Goal: Task Accomplishment & Management: Use online tool/utility

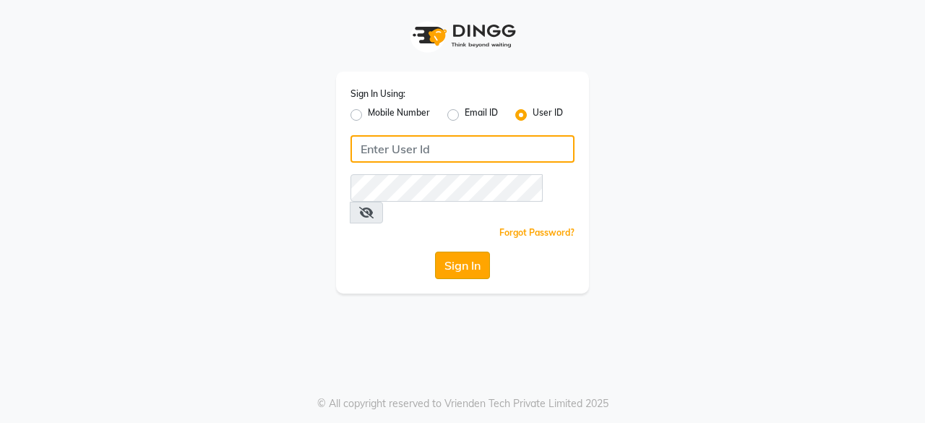
type input "bohobliss123"
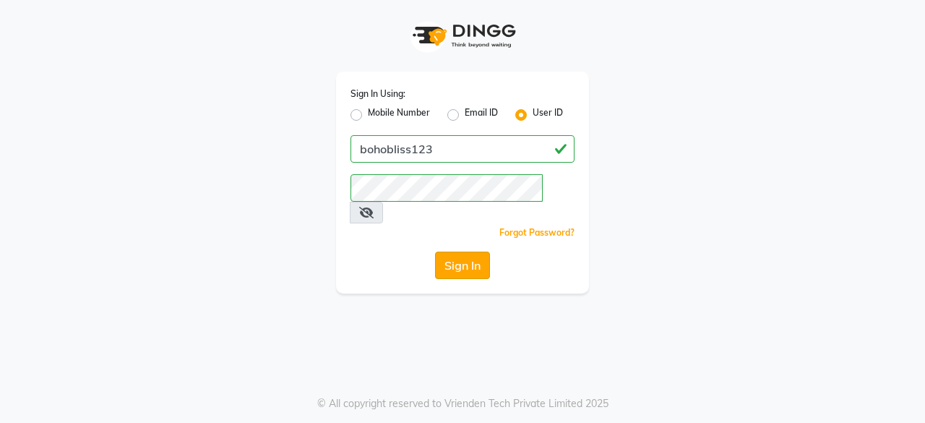
click at [462, 251] on button "Sign In" at bounding box center [462, 264] width 55 height 27
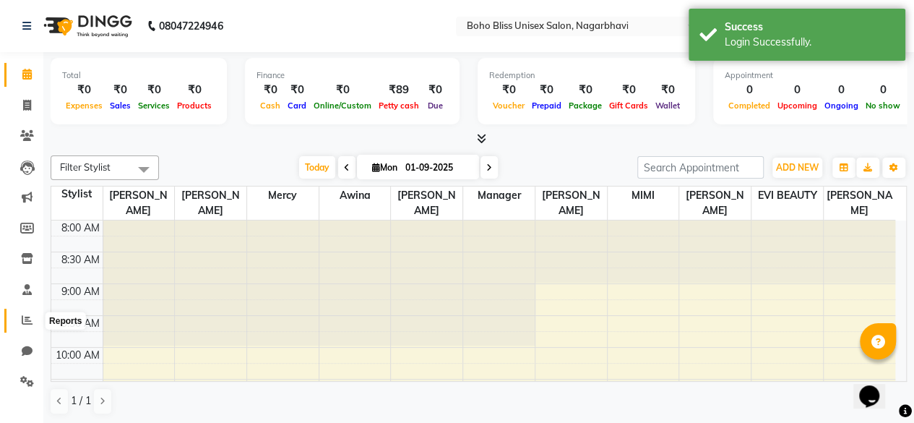
click at [25, 322] on icon at bounding box center [27, 319] width 11 height 11
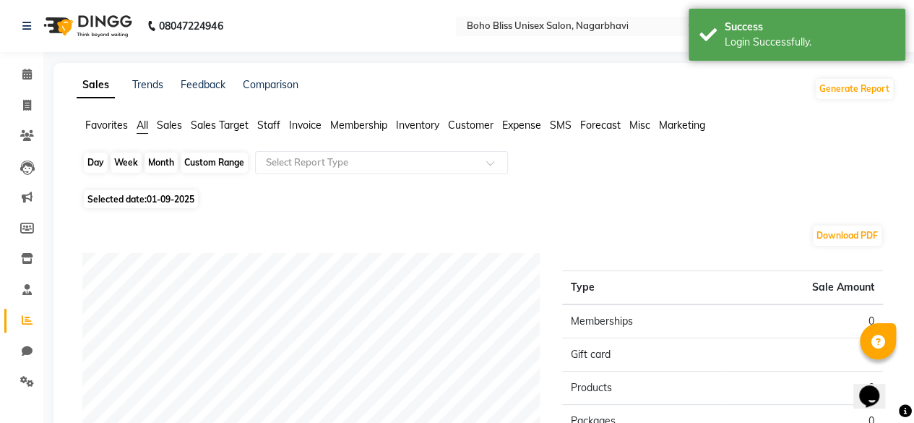
click at [100, 165] on div "Day" at bounding box center [96, 162] width 24 height 20
select select "9"
select select "2025"
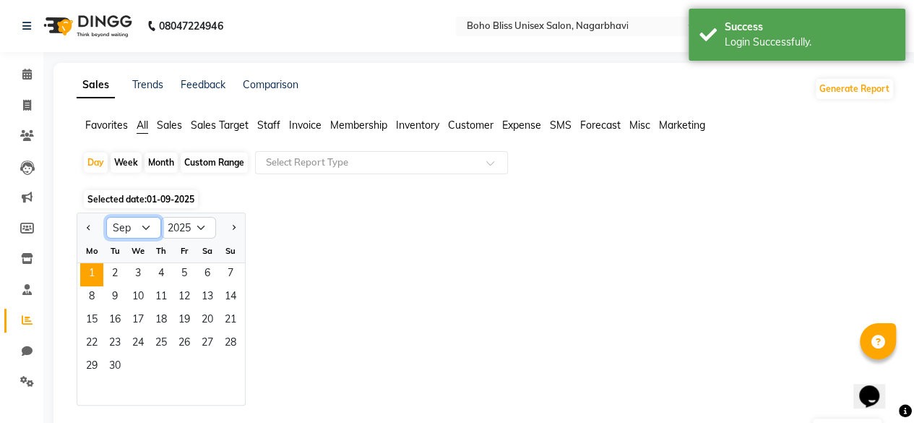
click at [144, 235] on select "Jan Feb Mar Apr May Jun [DATE] Aug Sep Oct Nov Dec" at bounding box center [133, 228] width 55 height 22
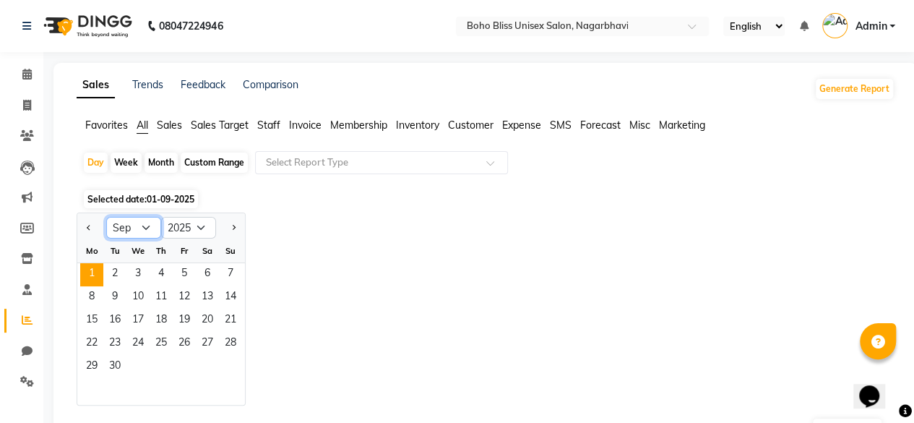
select select "8"
click at [106, 217] on select "Jan Feb Mar Apr May Jun [DATE] Aug Sep Oct Nov Dec" at bounding box center [133, 228] width 55 height 22
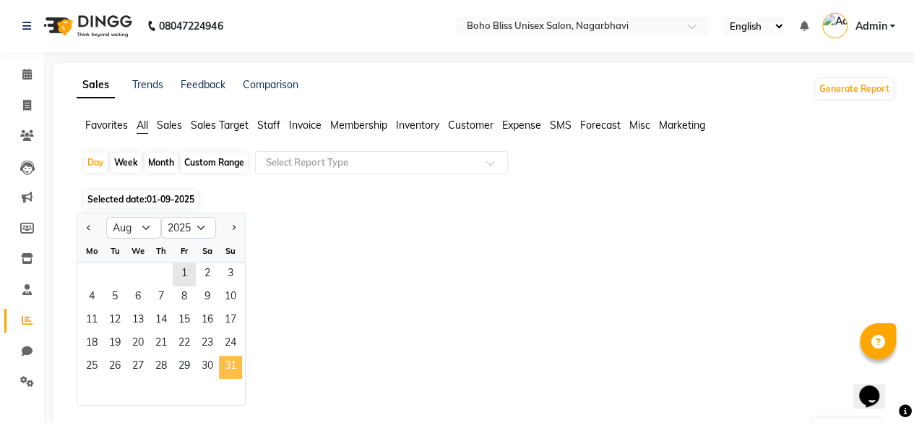
click at [235, 364] on span "31" at bounding box center [230, 367] width 23 height 23
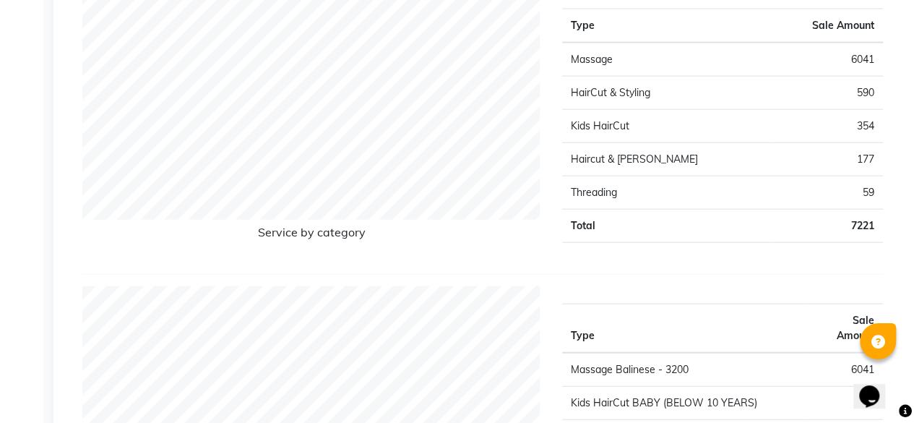
scroll to position [1791, 0]
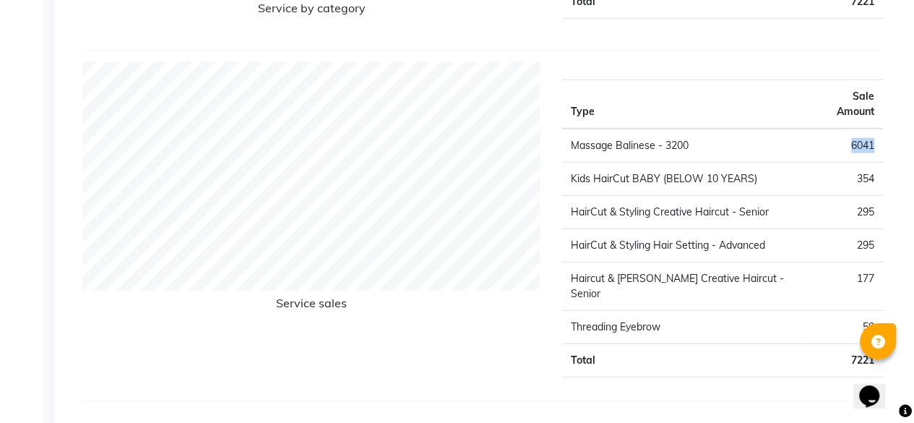
drag, startPoint x: 850, startPoint y: 124, endPoint x: 879, endPoint y: 124, distance: 29.6
click at [879, 129] on td "6041" at bounding box center [844, 146] width 77 height 34
copy td "6041"
click at [573, 228] on td "HairCut & Styling Hair Setting - Advanced" at bounding box center [684, 244] width 244 height 33
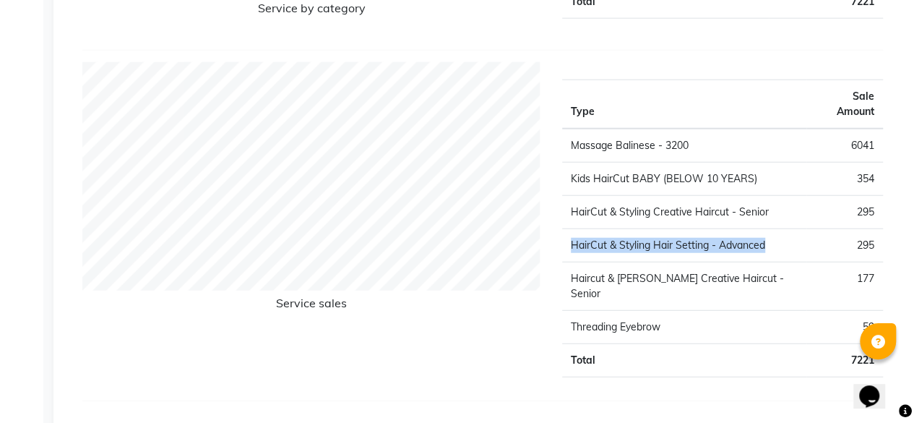
drag, startPoint x: 573, startPoint y: 225, endPoint x: 784, endPoint y: 218, distance: 211.1
click at [784, 228] on td "HairCut & Styling Hair Setting - Advanced" at bounding box center [684, 244] width 244 height 33
copy td "HairCut & Styling Hair Setting - Advanced"
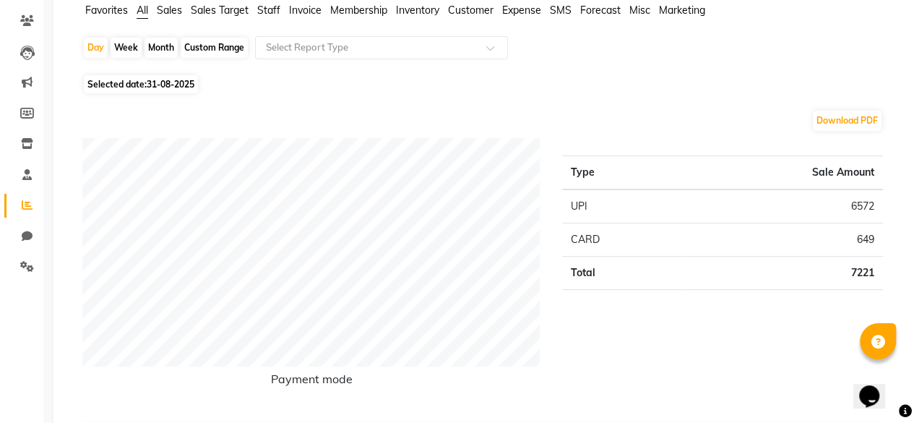
scroll to position [0, 0]
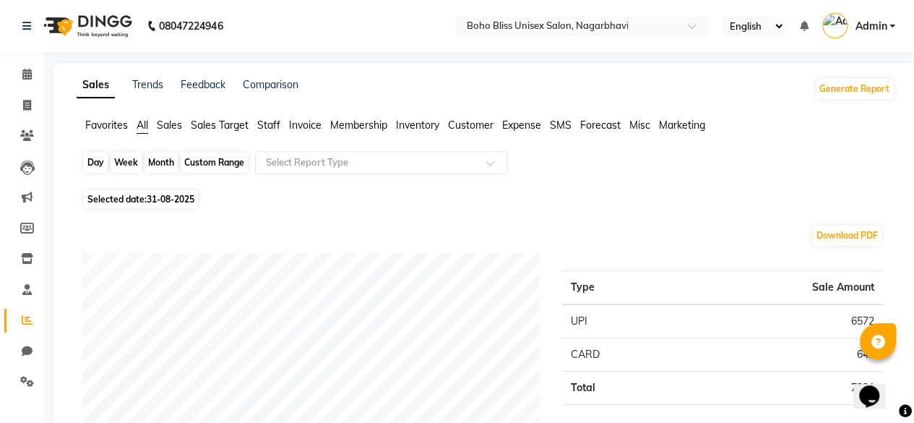
click at [99, 161] on div "Day" at bounding box center [96, 162] width 24 height 20
select select "8"
select select "2025"
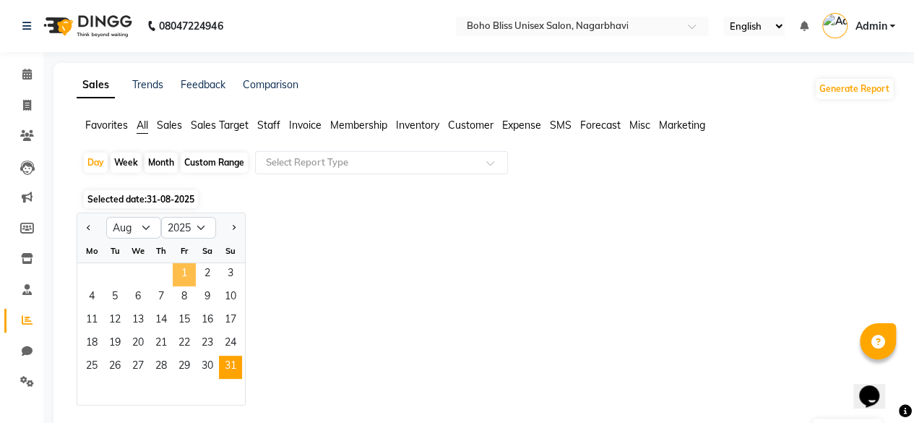
click at [182, 268] on span "1" at bounding box center [184, 274] width 23 height 23
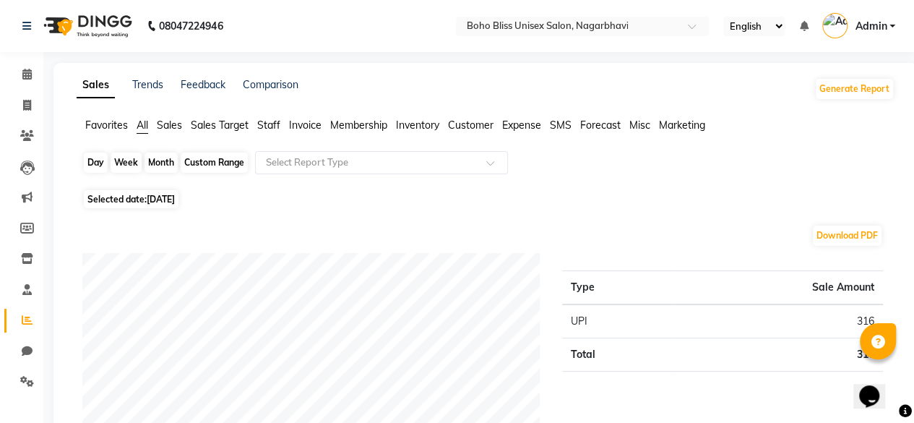
click at [100, 161] on div "Day" at bounding box center [96, 162] width 24 height 20
select select "8"
select select "2025"
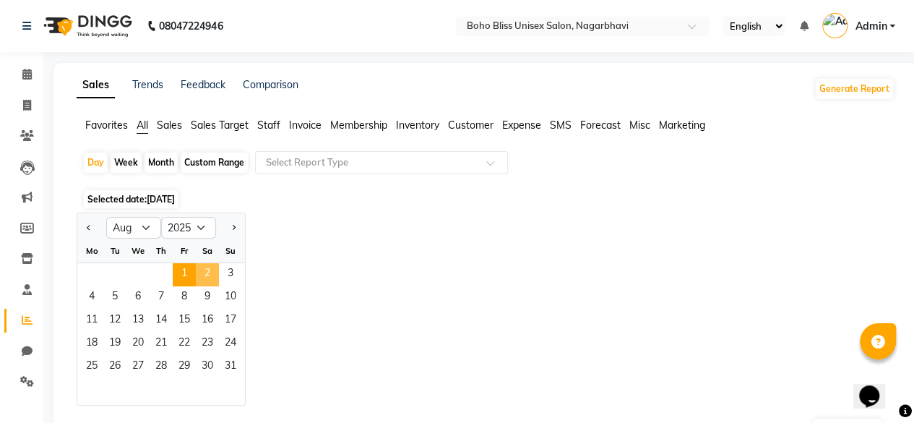
click at [210, 280] on span "2" at bounding box center [207, 274] width 23 height 23
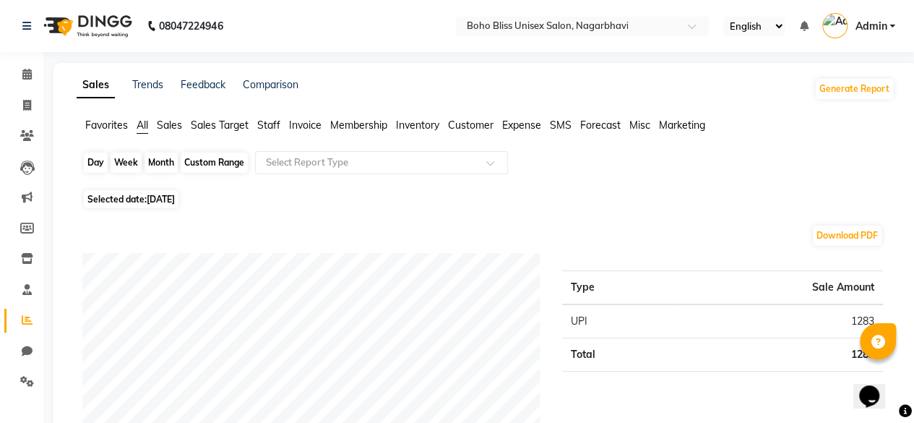
click at [100, 165] on div "Day" at bounding box center [96, 162] width 24 height 20
select select "8"
select select "2025"
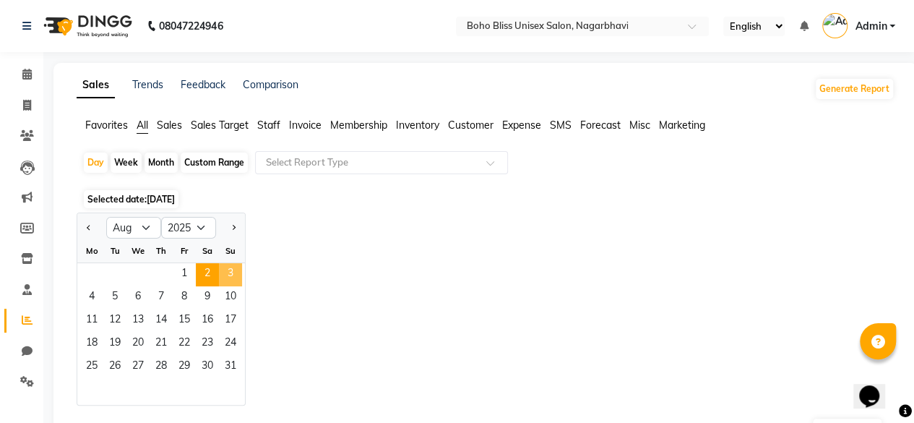
click at [229, 268] on span "3" at bounding box center [230, 274] width 23 height 23
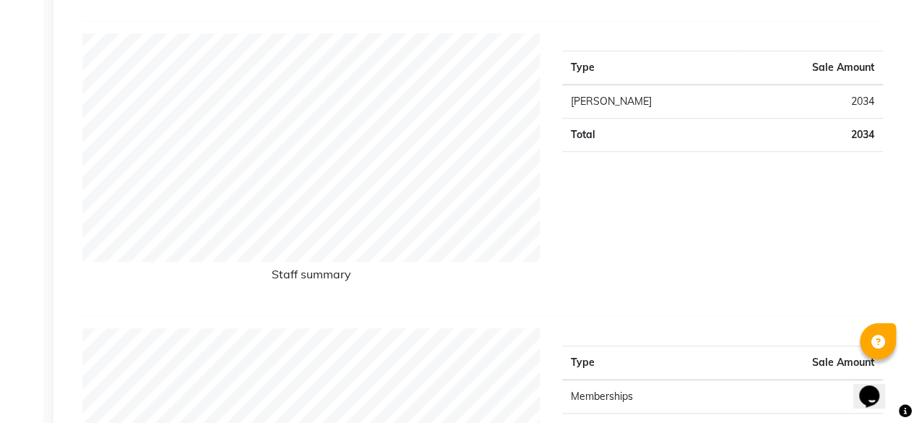
scroll to position [145, 0]
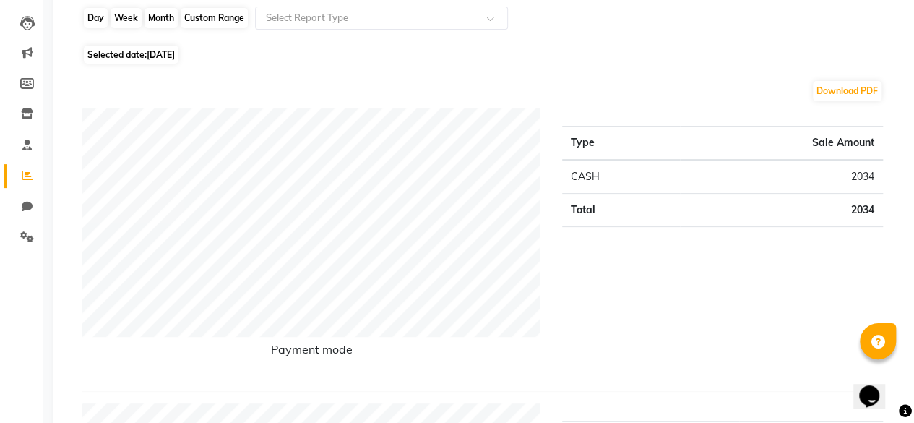
click at [105, 20] on div "Day" at bounding box center [96, 18] width 24 height 20
select select "8"
select select "2025"
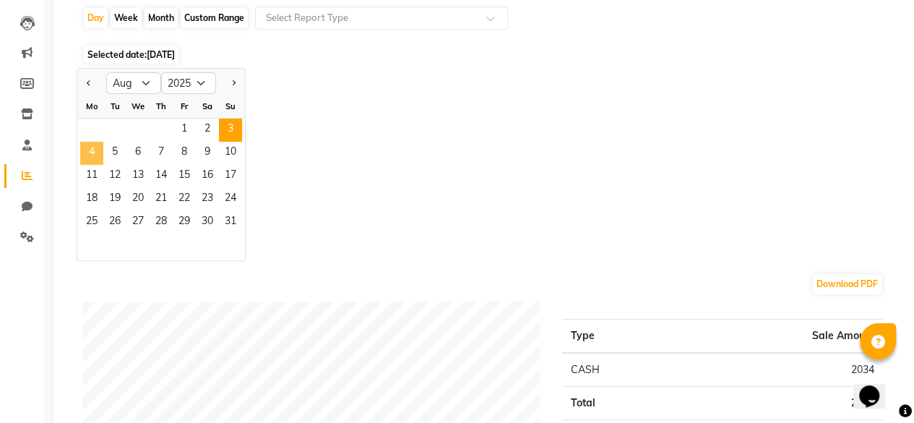
click at [97, 150] on span "4" at bounding box center [91, 153] width 23 height 23
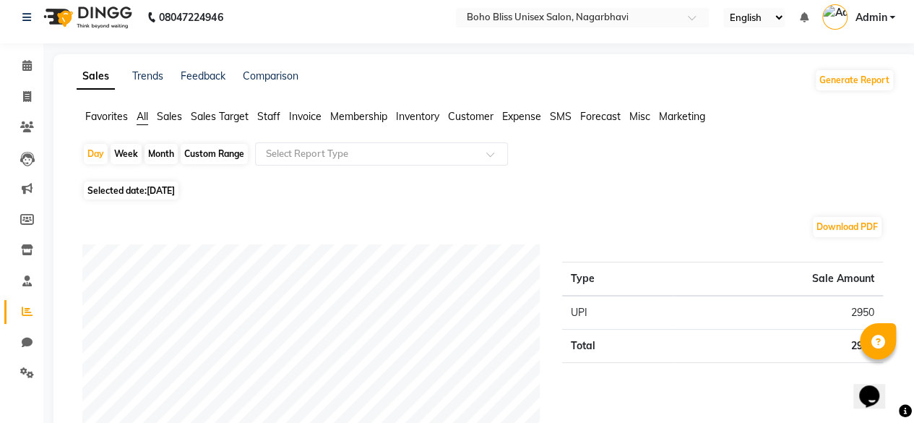
scroll to position [0, 0]
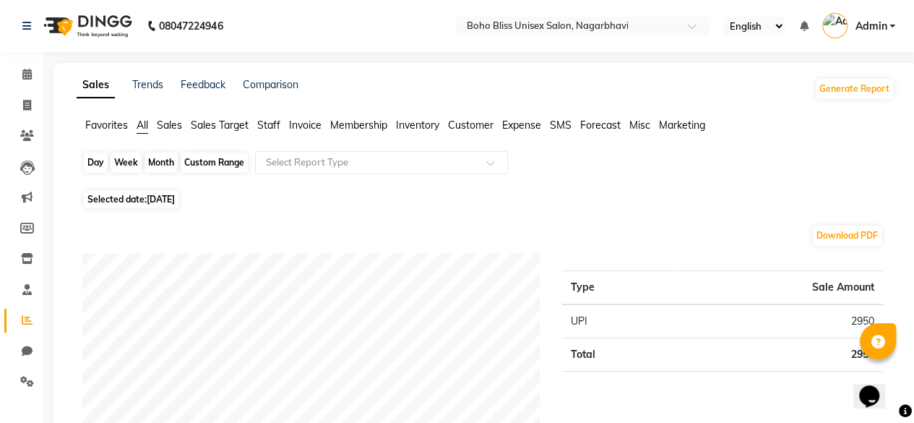
click at [101, 158] on div "Day" at bounding box center [96, 162] width 24 height 20
select select "8"
select select "2025"
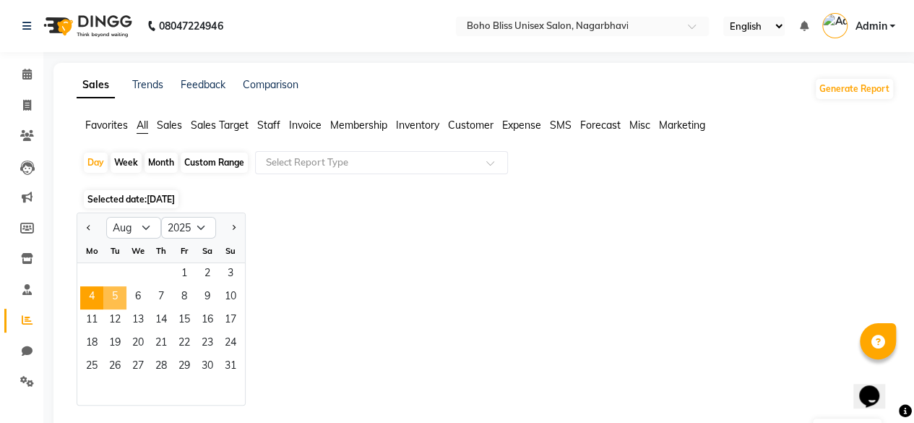
click at [120, 292] on span "5" at bounding box center [114, 297] width 23 height 23
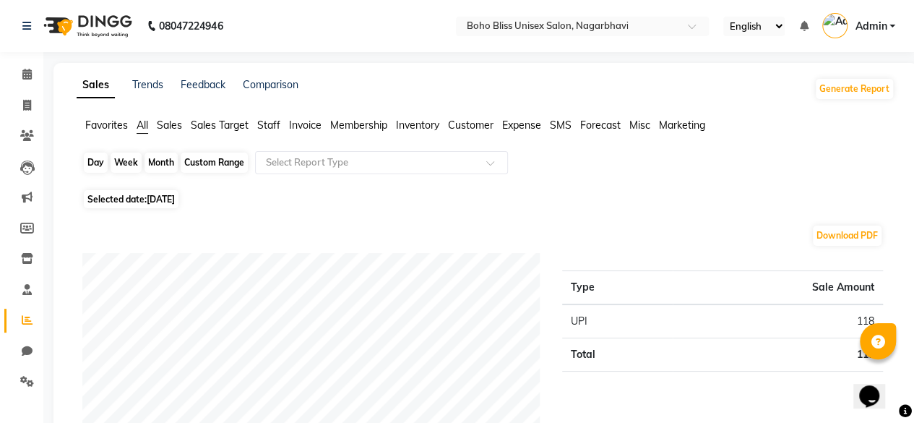
click at [98, 165] on div "Day" at bounding box center [96, 162] width 24 height 20
select select "8"
select select "2025"
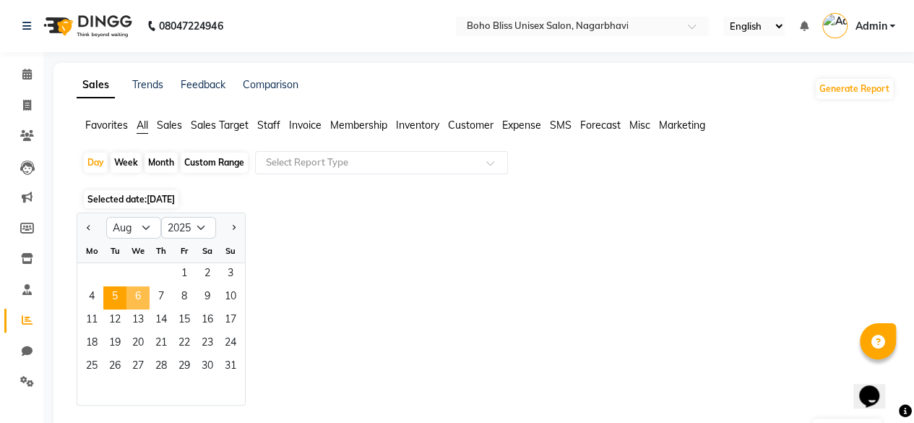
click at [140, 293] on span "6" at bounding box center [137, 297] width 23 height 23
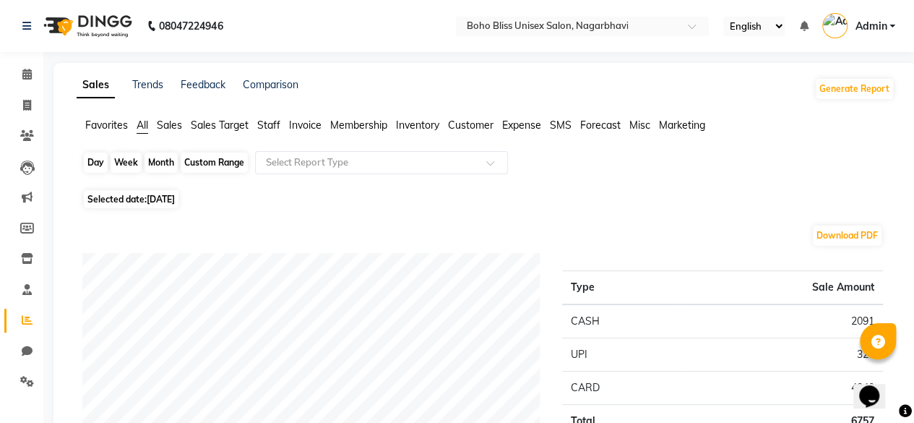
click at [103, 168] on div "Day" at bounding box center [96, 162] width 24 height 20
select select "8"
select select "2025"
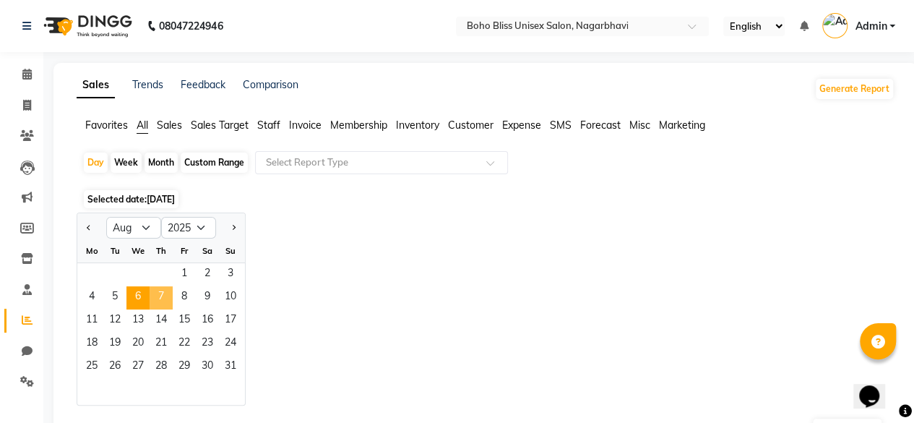
click at [160, 296] on span "7" at bounding box center [161, 297] width 23 height 23
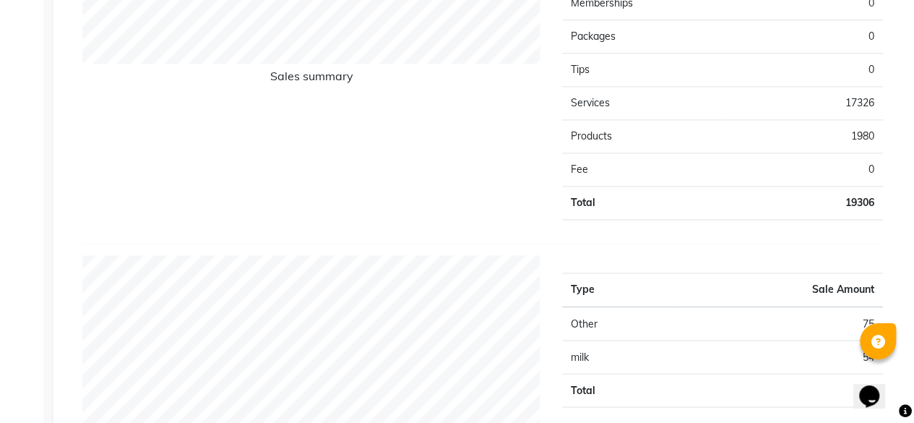
scroll to position [1046, 0]
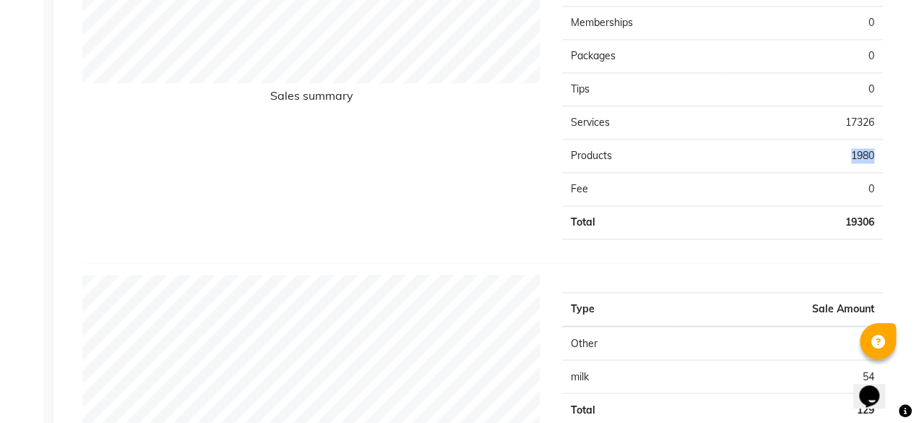
drag, startPoint x: 851, startPoint y: 151, endPoint x: 873, endPoint y: 151, distance: 22.4
click at [873, 151] on td "1980" at bounding box center [803, 155] width 160 height 33
copy td "1980"
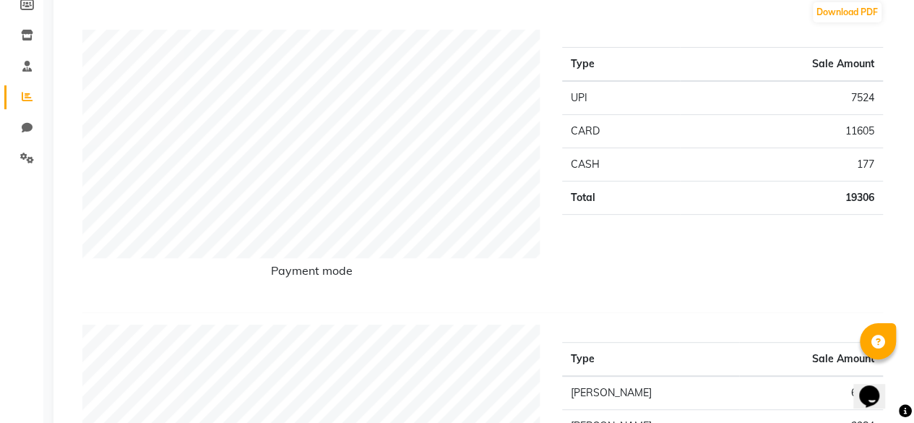
scroll to position [0, 0]
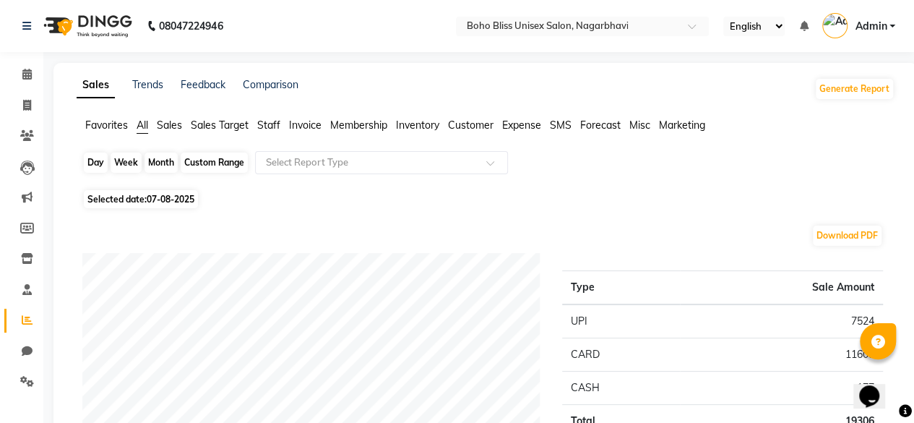
click at [95, 166] on div "Day" at bounding box center [96, 162] width 24 height 20
select select "8"
select select "2025"
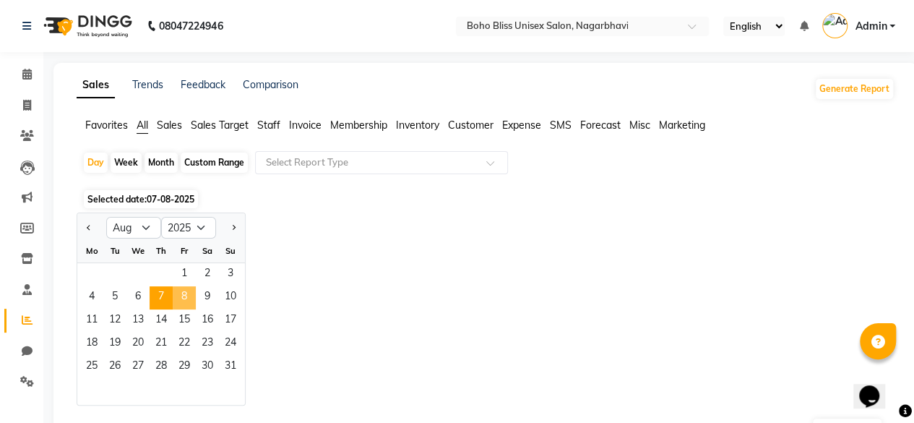
click at [188, 291] on span "8" at bounding box center [184, 297] width 23 height 23
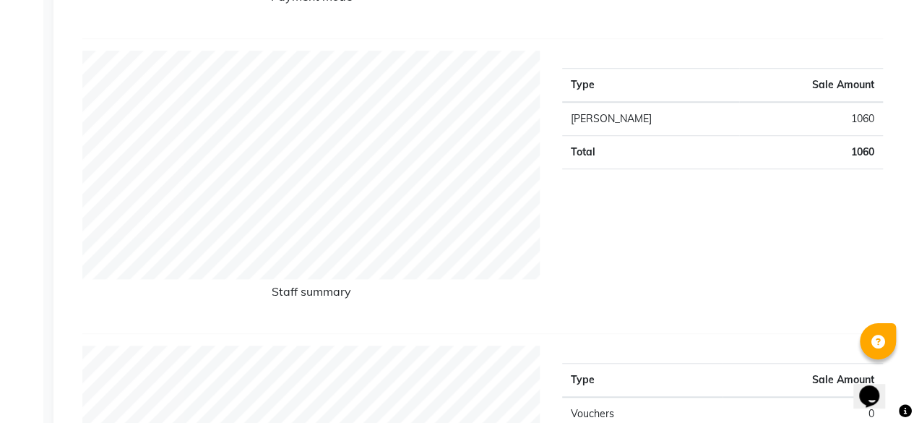
scroll to position [127, 0]
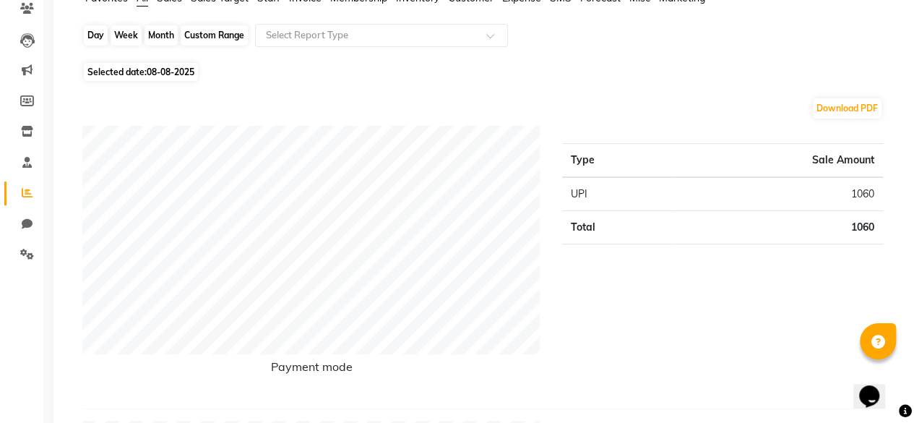
click at [99, 40] on div "Day" at bounding box center [96, 35] width 24 height 20
select select "8"
select select "2025"
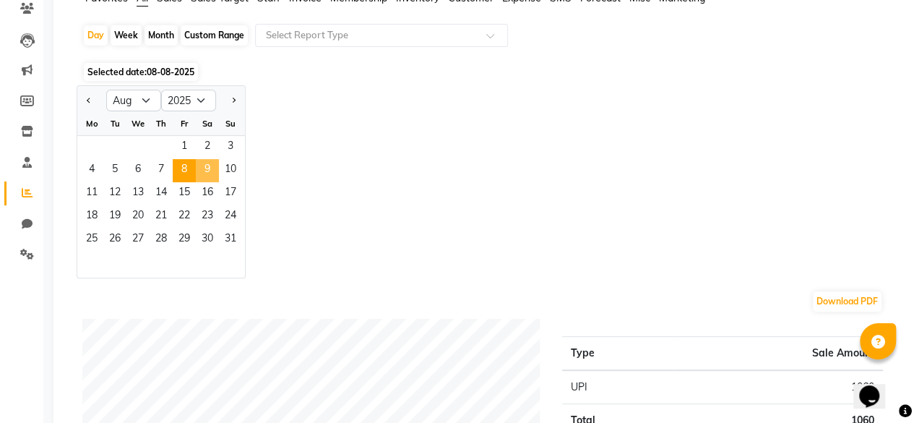
click at [210, 162] on span "9" at bounding box center [207, 170] width 23 height 23
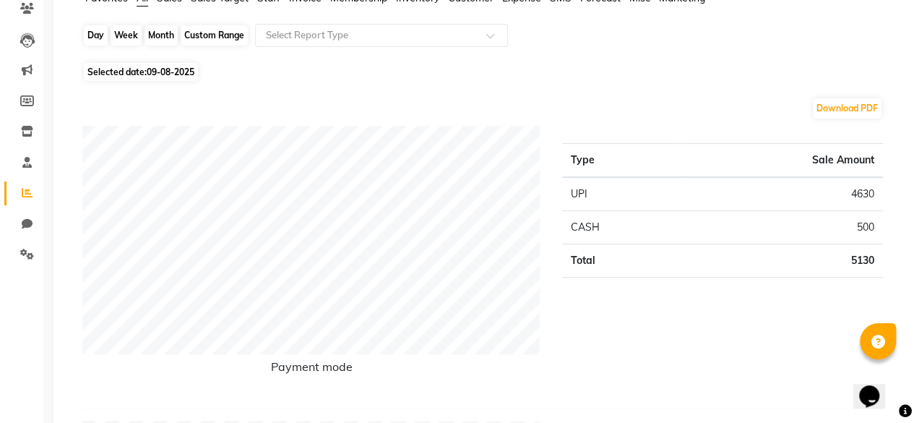
click at [100, 38] on div "Day" at bounding box center [96, 35] width 24 height 20
select select "8"
select select "2025"
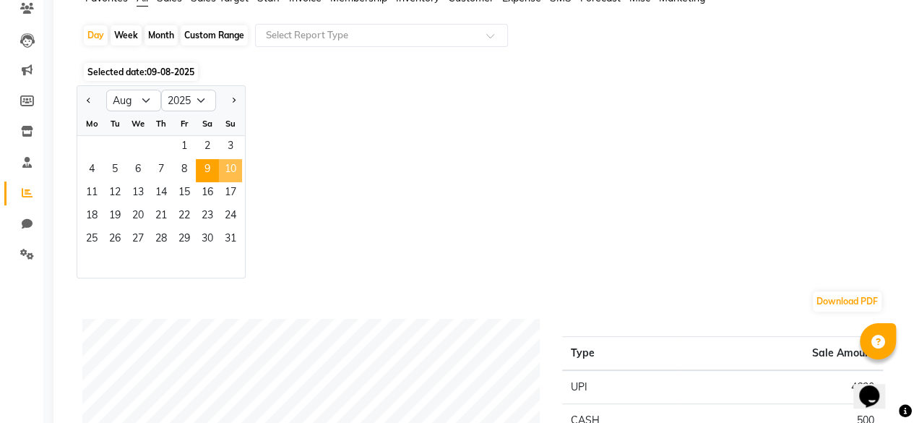
click at [234, 167] on span "10" at bounding box center [230, 170] width 23 height 23
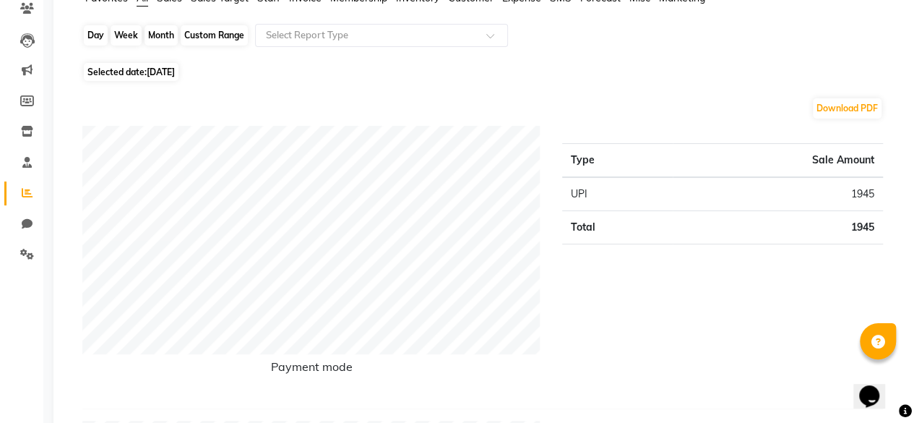
click at [100, 33] on div "Day" at bounding box center [96, 35] width 24 height 20
select select "8"
select select "2025"
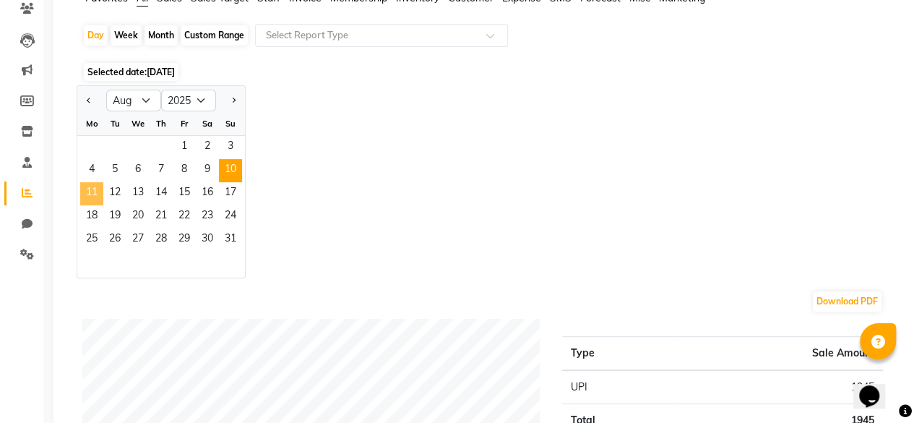
click at [87, 188] on span "11" at bounding box center [91, 193] width 23 height 23
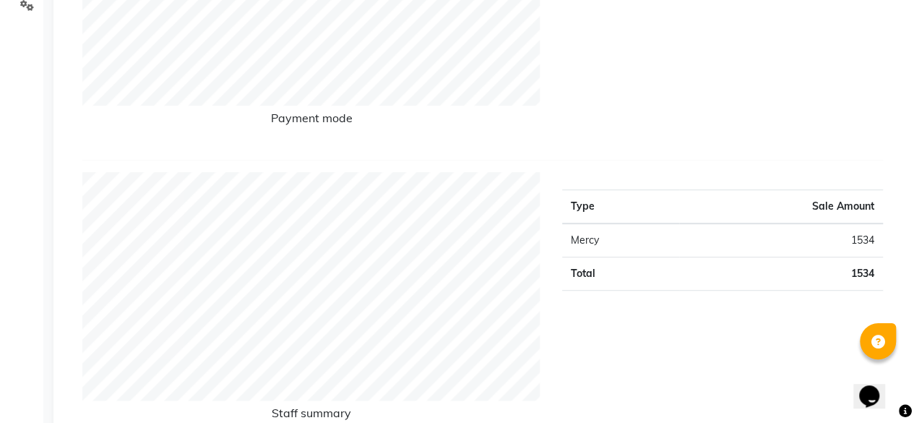
scroll to position [6, 0]
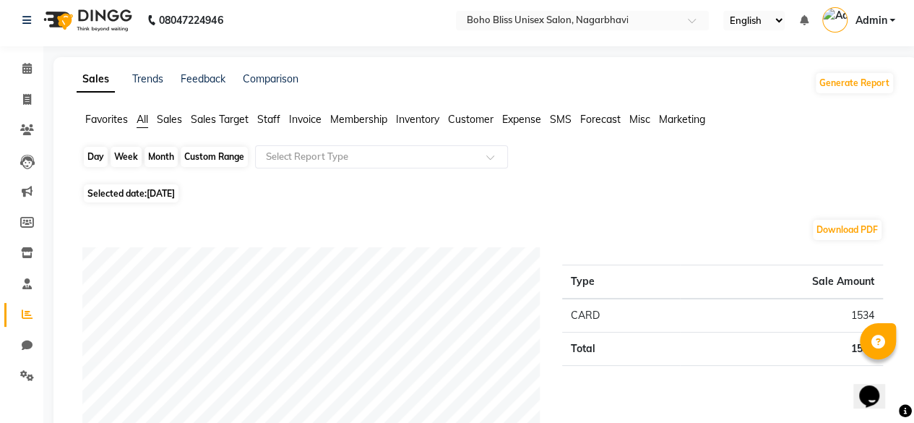
click at [91, 158] on div "Day" at bounding box center [96, 157] width 24 height 20
select select "8"
select select "2025"
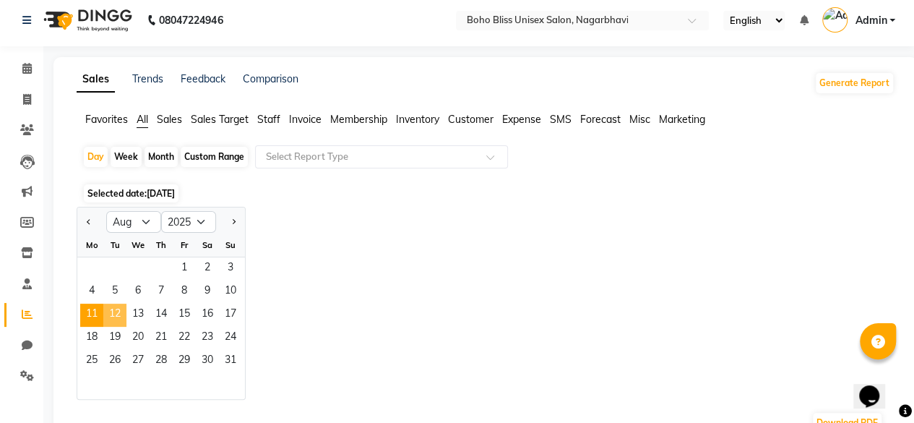
click at [115, 313] on span "12" at bounding box center [114, 314] width 23 height 23
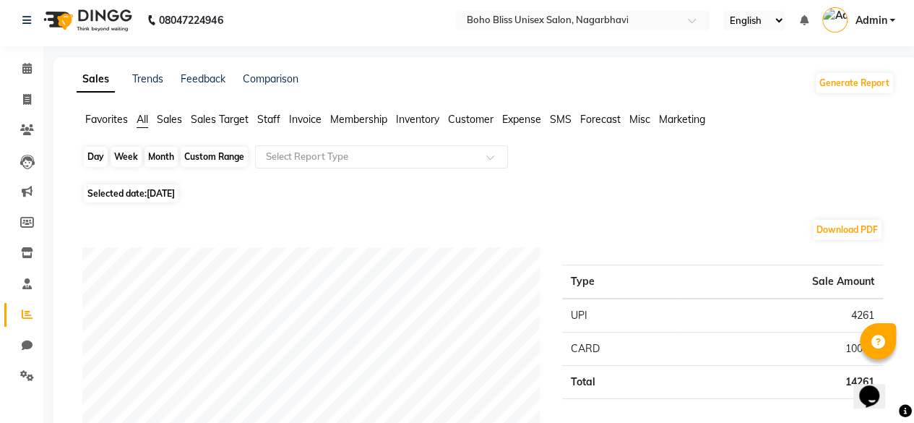
click at [95, 157] on div "Day" at bounding box center [96, 157] width 24 height 20
select select "8"
select select "2025"
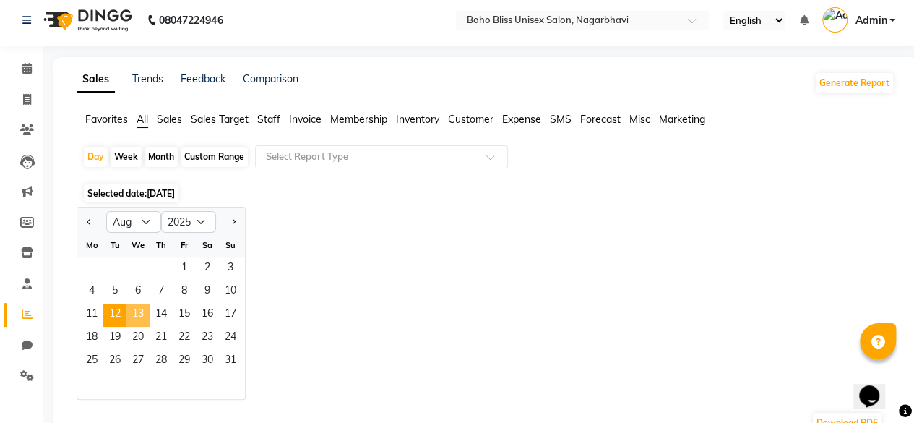
click at [142, 313] on span "13" at bounding box center [137, 314] width 23 height 23
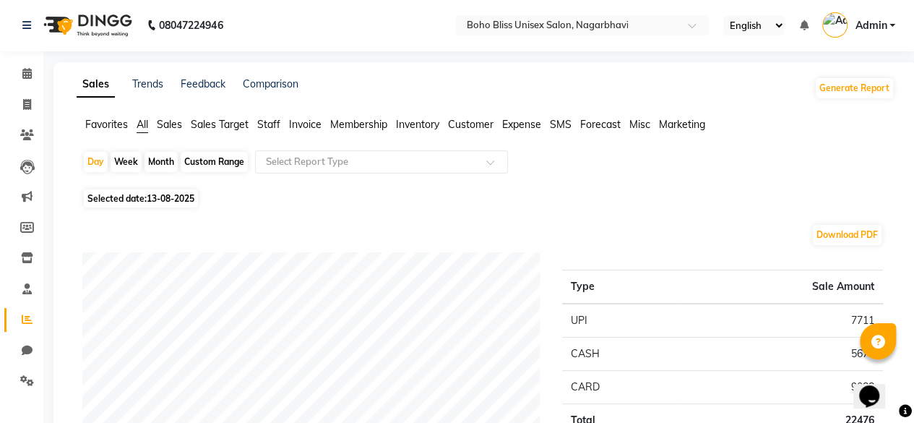
scroll to position [0, 0]
click at [100, 164] on div "Day" at bounding box center [96, 162] width 24 height 20
select select "8"
select select "2025"
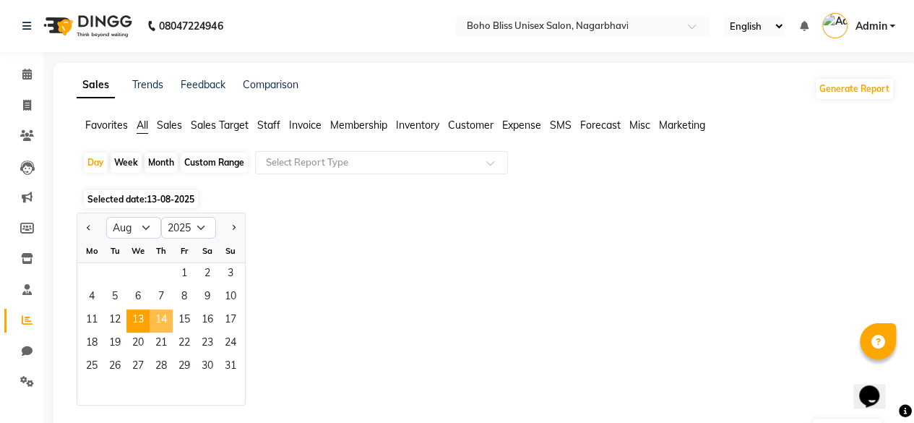
click at [160, 317] on span "14" at bounding box center [161, 320] width 23 height 23
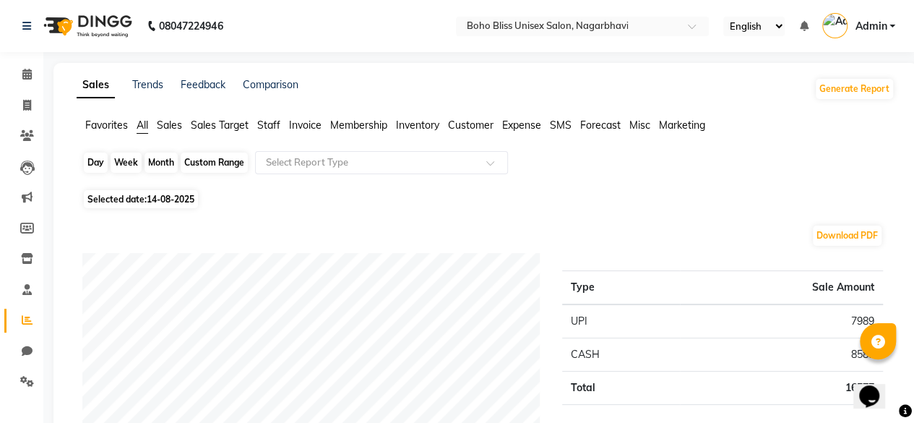
click at [97, 164] on div "Day" at bounding box center [96, 162] width 24 height 20
select select "8"
select select "2025"
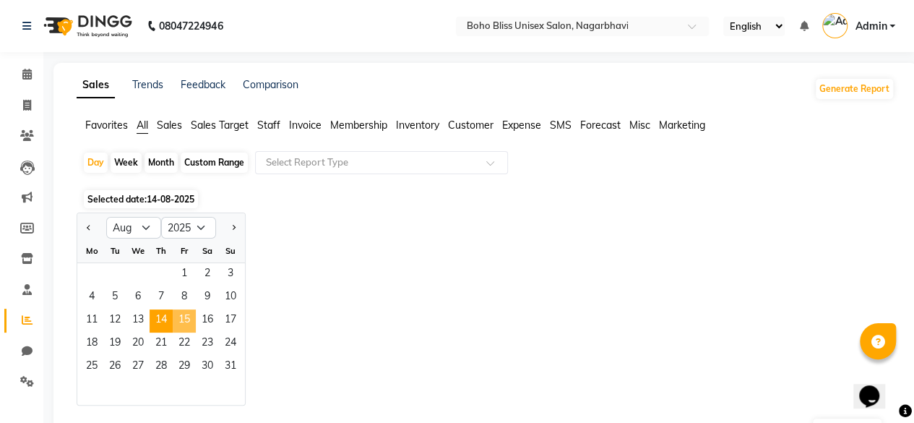
click at [185, 311] on span "15" at bounding box center [184, 320] width 23 height 23
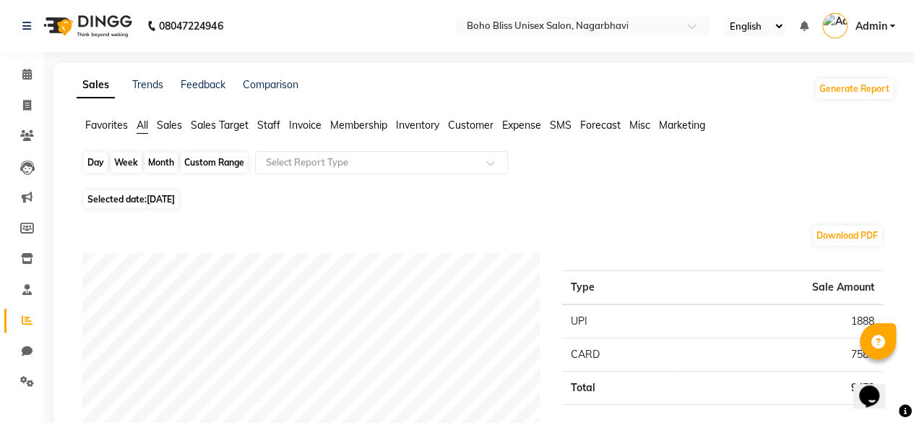
click at [98, 160] on div "Day" at bounding box center [96, 162] width 24 height 20
select select "8"
select select "2025"
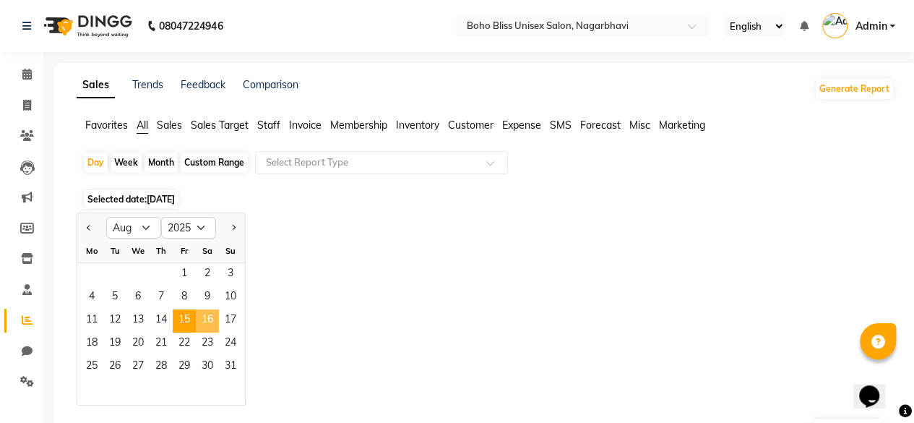
click at [212, 320] on span "16" at bounding box center [207, 320] width 23 height 23
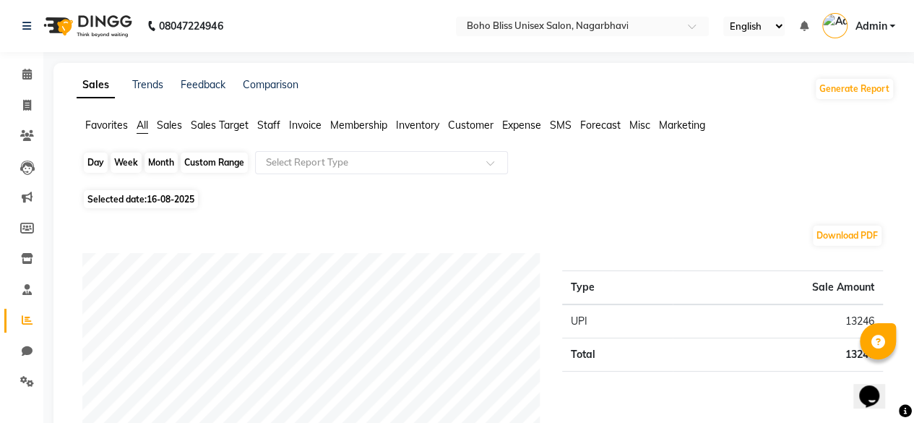
click at [92, 167] on div "Day" at bounding box center [96, 162] width 24 height 20
select select "8"
select select "2025"
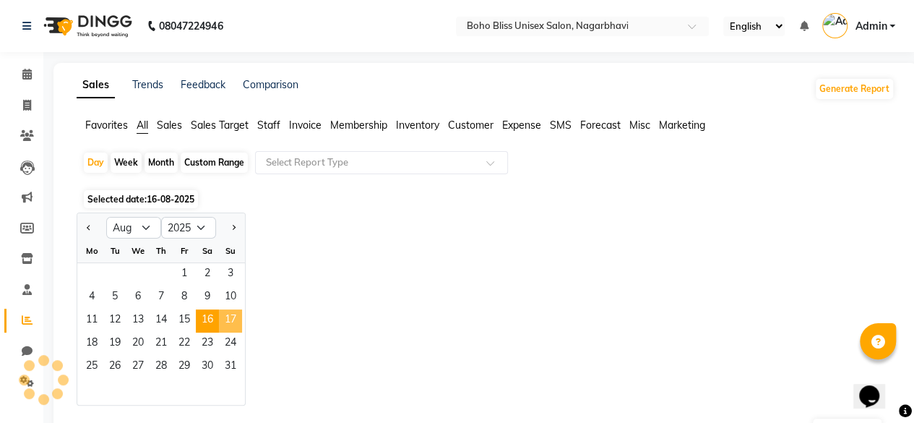
click at [225, 314] on span "17" at bounding box center [230, 320] width 23 height 23
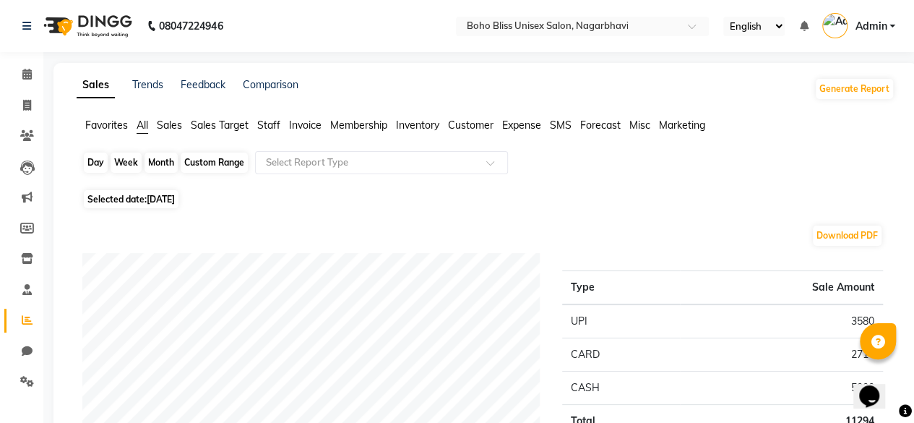
click at [104, 164] on div "Day" at bounding box center [96, 162] width 24 height 20
select select "8"
select select "2025"
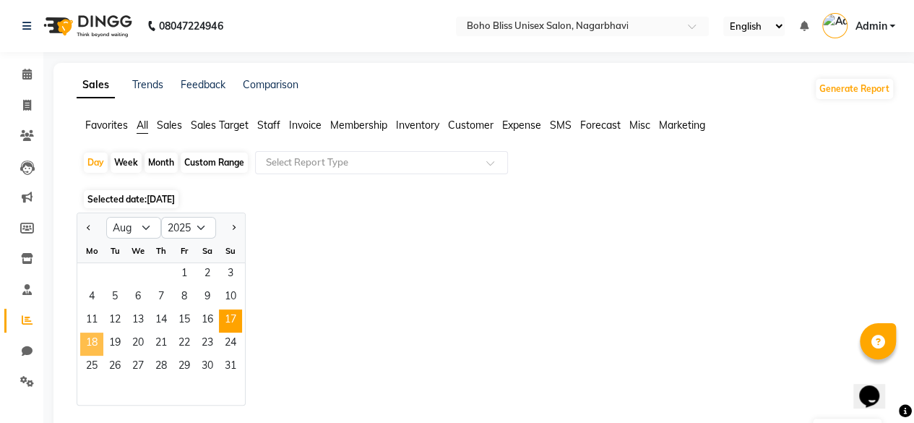
click at [94, 342] on span "18" at bounding box center [91, 343] width 23 height 23
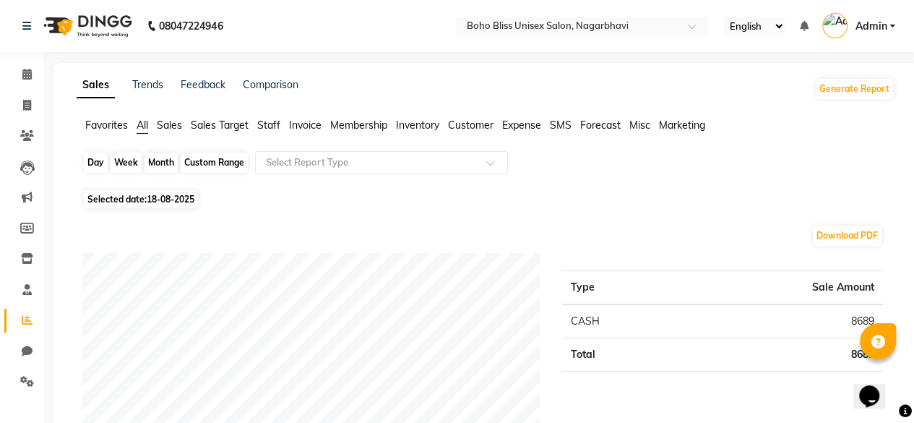
click at [98, 166] on div "Day" at bounding box center [96, 162] width 24 height 20
select select "8"
select select "2025"
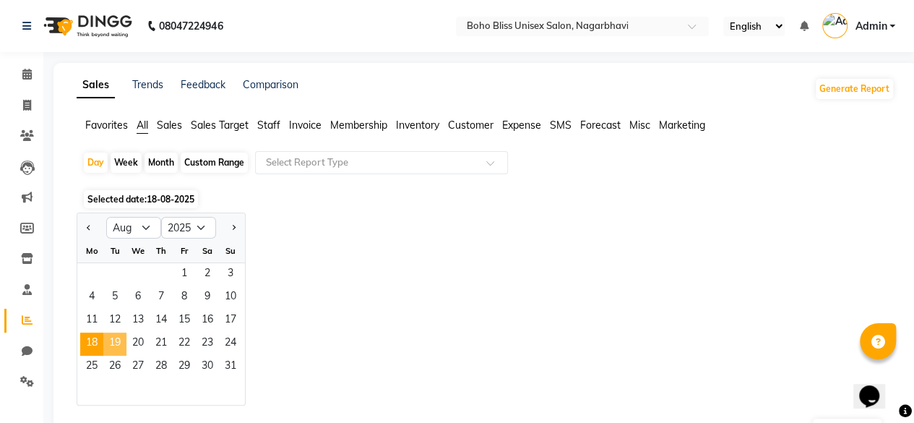
click at [118, 340] on span "19" at bounding box center [114, 343] width 23 height 23
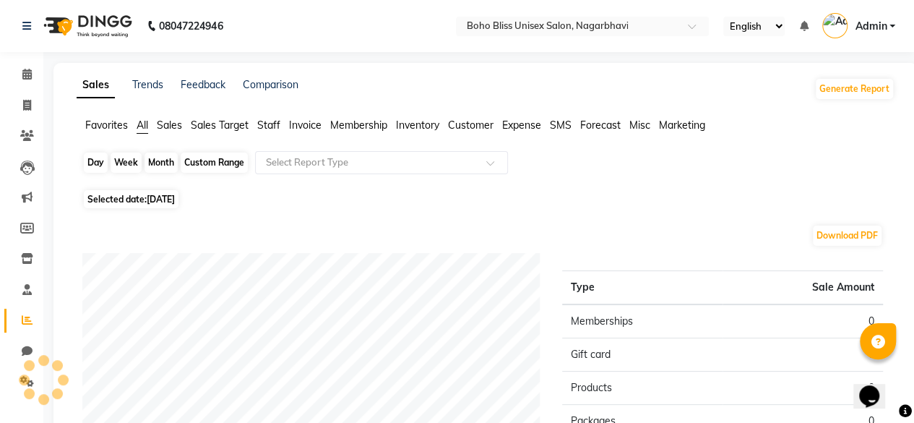
click at [101, 164] on div "Day" at bounding box center [96, 162] width 24 height 20
select select "8"
select select "2025"
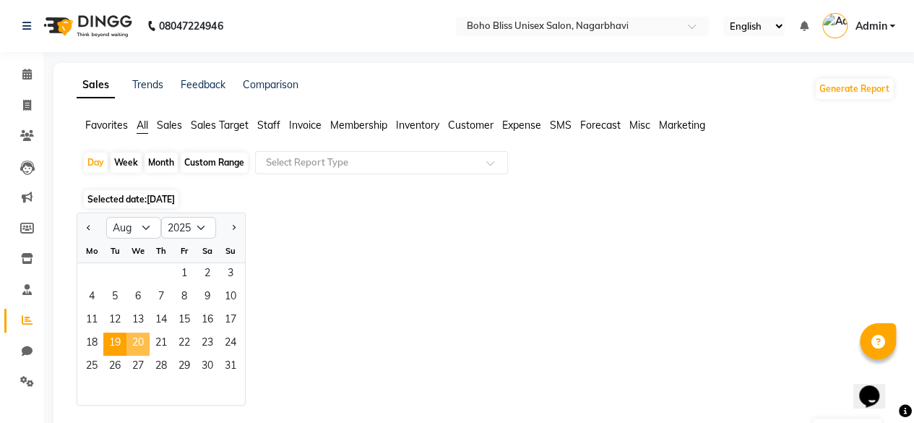
click at [140, 337] on span "20" at bounding box center [137, 343] width 23 height 23
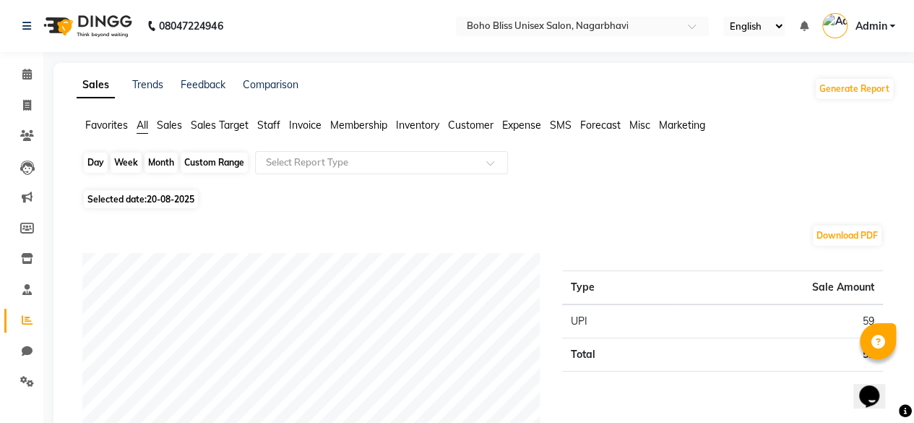
click at [102, 163] on div "Day" at bounding box center [96, 162] width 24 height 20
select select "8"
select select "2025"
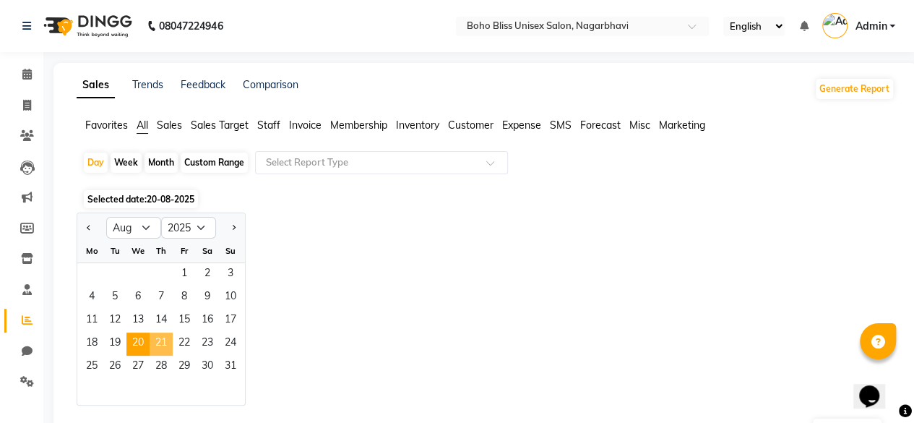
click at [163, 340] on span "21" at bounding box center [161, 343] width 23 height 23
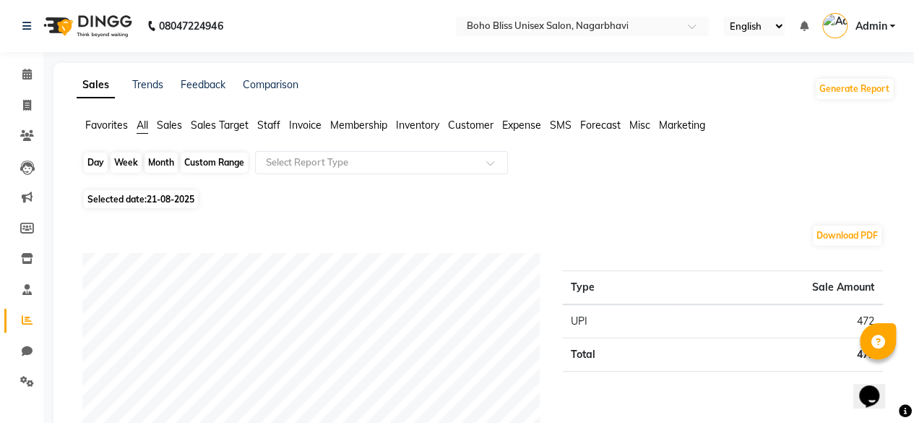
click at [94, 163] on div "Day" at bounding box center [96, 162] width 24 height 20
select select "8"
select select "2025"
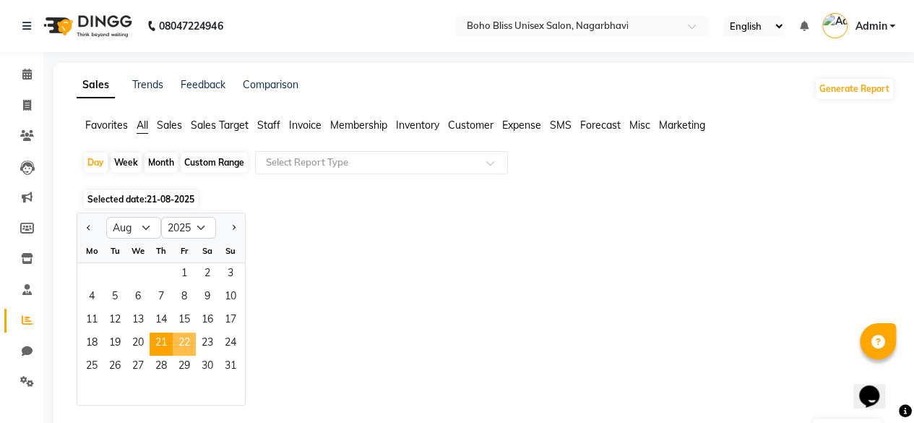
click at [191, 336] on span "22" at bounding box center [184, 343] width 23 height 23
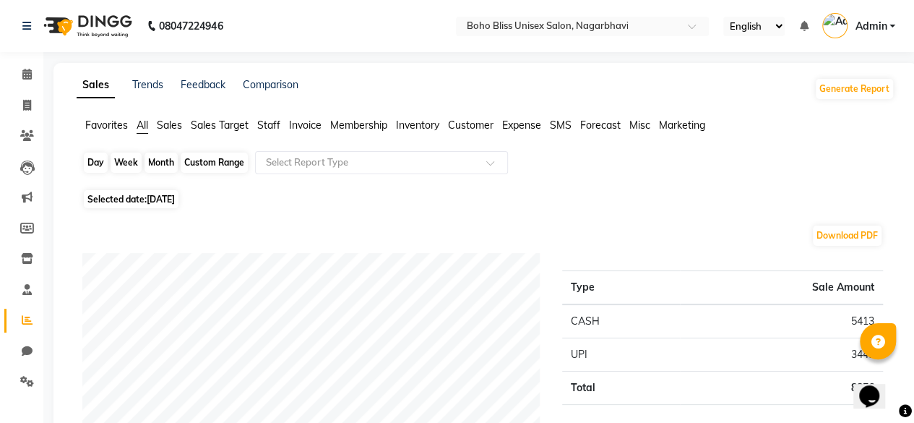
click at [97, 167] on div "Day" at bounding box center [96, 162] width 24 height 20
select select "8"
select select "2025"
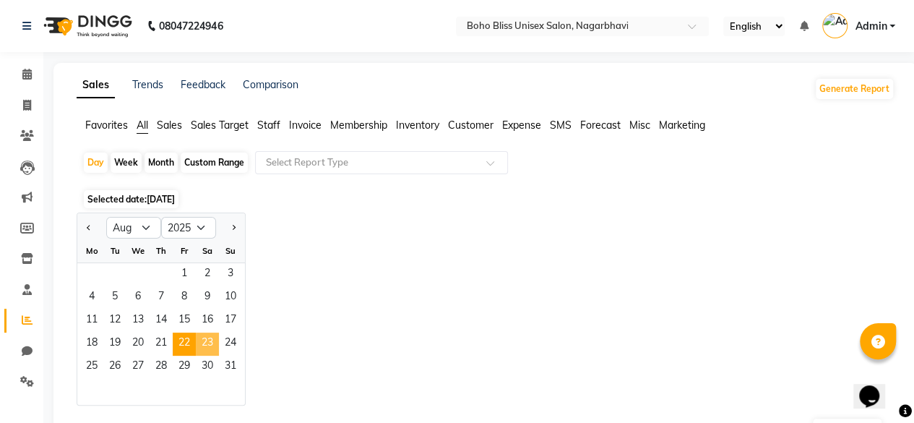
click at [205, 338] on span "23" at bounding box center [207, 343] width 23 height 23
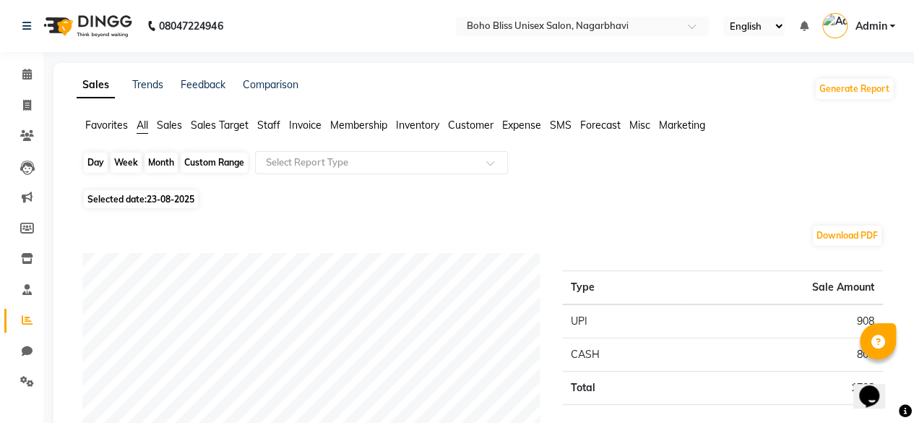
click at [92, 163] on div "Day" at bounding box center [96, 162] width 24 height 20
select select "8"
select select "2025"
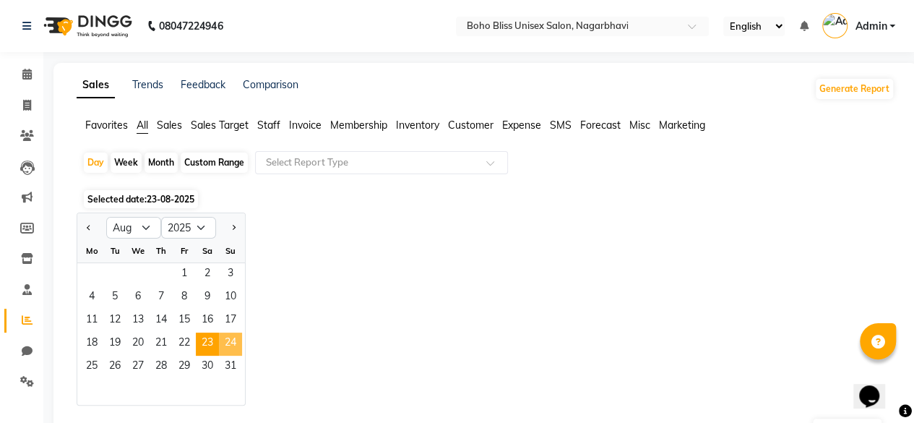
click at [233, 342] on span "24" at bounding box center [230, 343] width 23 height 23
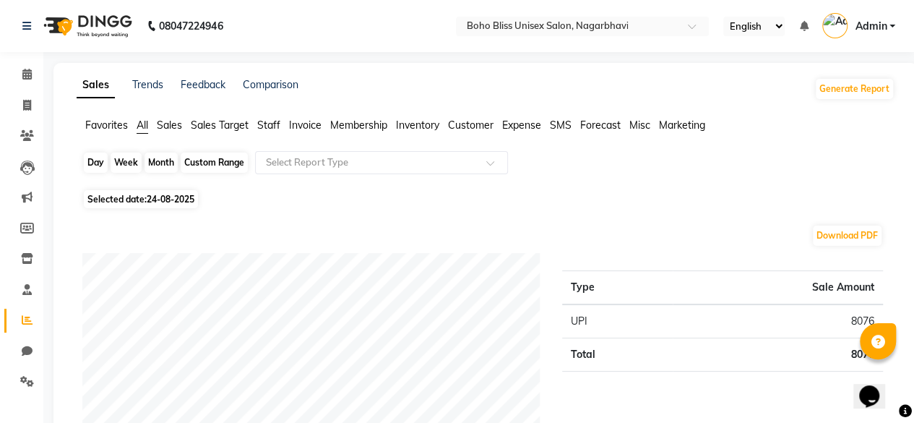
click at [101, 164] on div "Day" at bounding box center [96, 162] width 24 height 20
select select "8"
select select "2025"
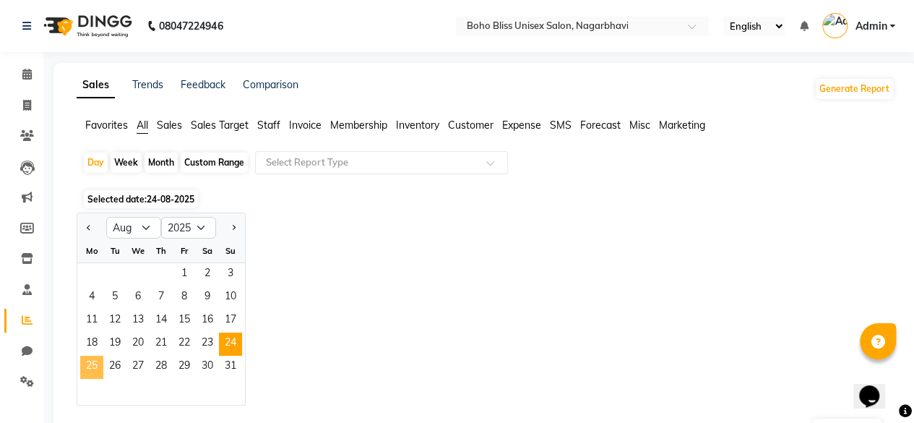
click at [91, 365] on span "25" at bounding box center [91, 367] width 23 height 23
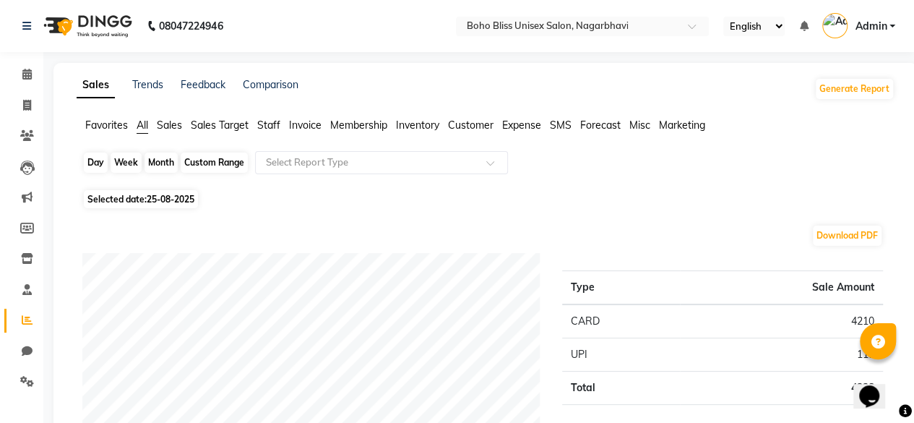
click at [101, 166] on div "Day" at bounding box center [96, 162] width 24 height 20
select select "8"
select select "2025"
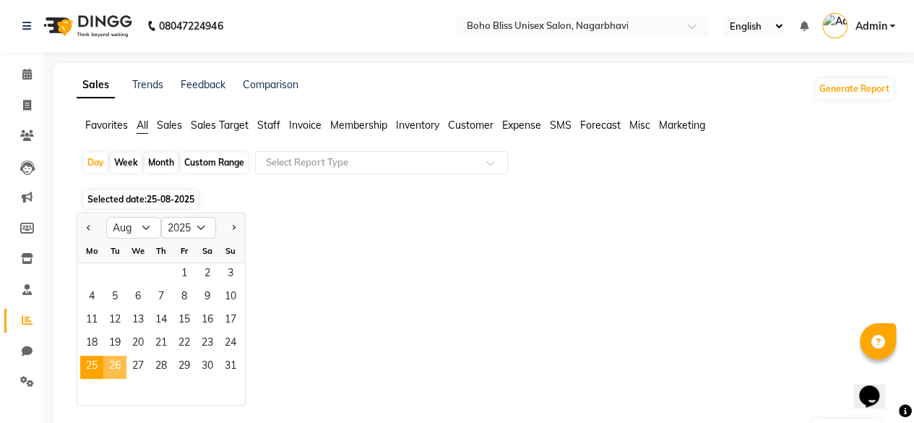
click at [115, 371] on span "26" at bounding box center [114, 367] width 23 height 23
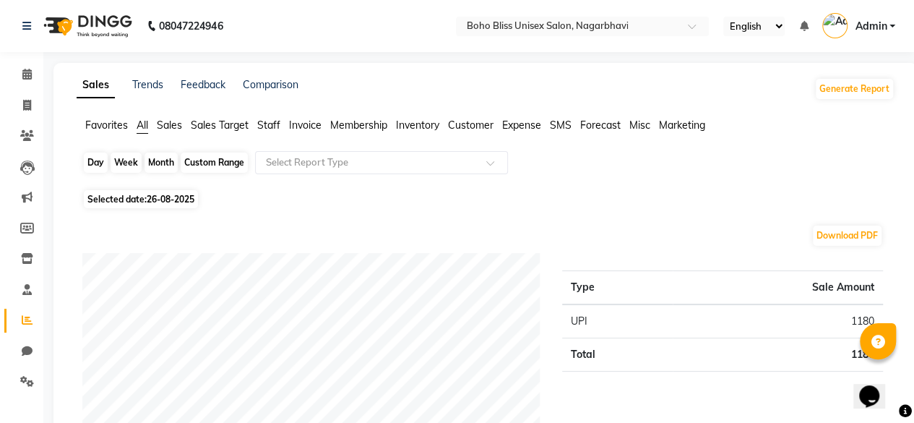
click at [101, 167] on div "Day" at bounding box center [96, 162] width 24 height 20
select select "8"
select select "2025"
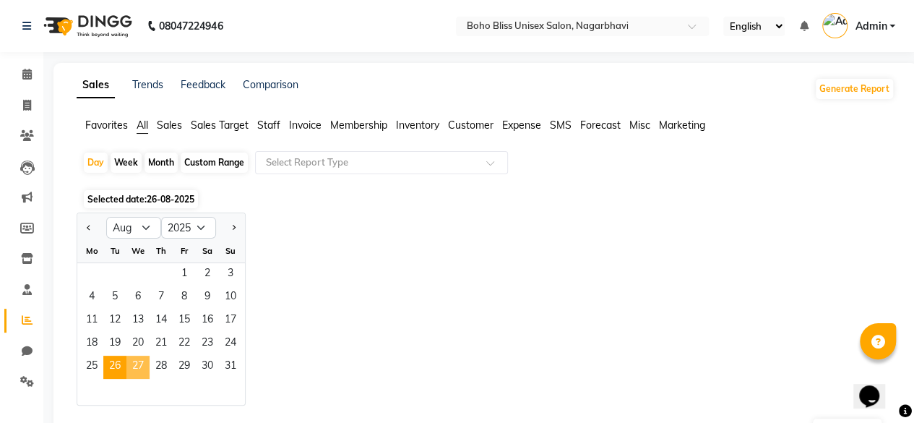
click at [137, 366] on span "27" at bounding box center [137, 367] width 23 height 23
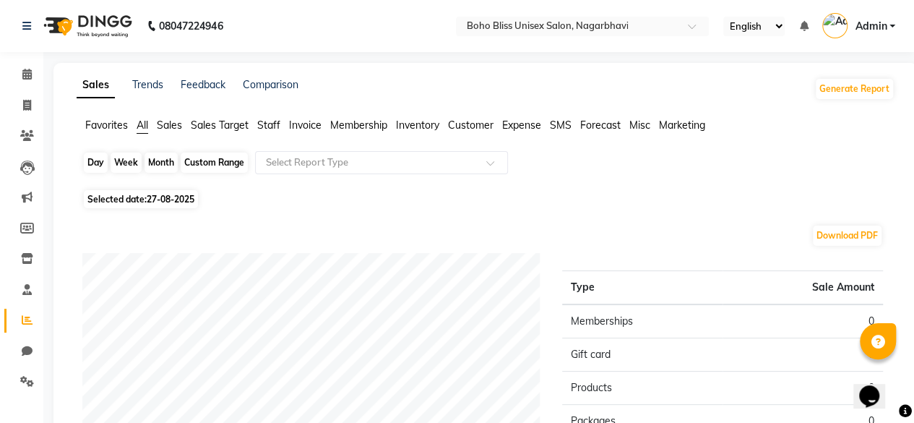
click at [101, 165] on div "Day" at bounding box center [96, 162] width 24 height 20
select select "8"
select select "2025"
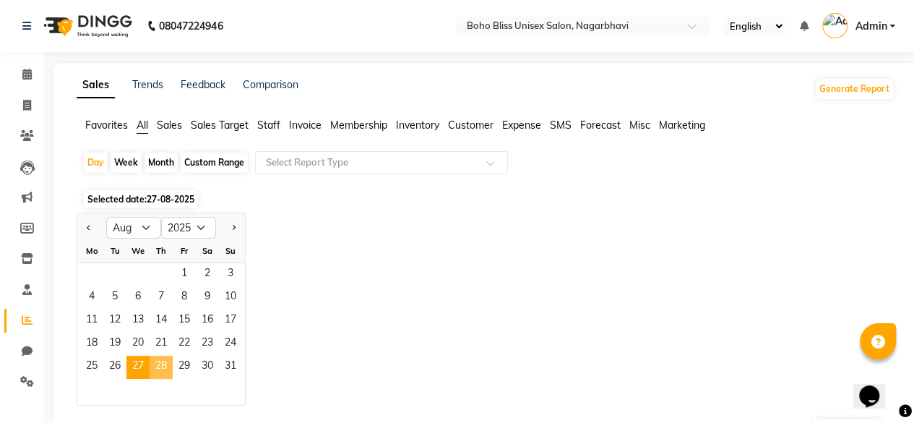
click at [160, 363] on span "28" at bounding box center [161, 367] width 23 height 23
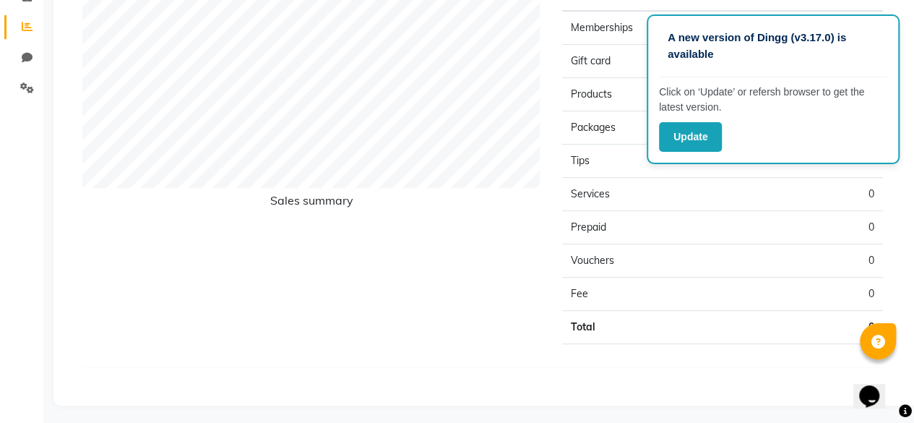
scroll to position [294, 0]
click at [724, 318] on td "0" at bounding box center [803, 326] width 160 height 33
drag, startPoint x: 700, startPoint y: 189, endPoint x: 588, endPoint y: 102, distance: 141.6
click at [588, 102] on tbody "Memberships 0 Gift card 0 Products 0 Packages 0 Tips 0 Services 0 Prepaid 0 Vou…" at bounding box center [722, 176] width 321 height 333
click at [588, 102] on td "Products" at bounding box center [642, 93] width 160 height 33
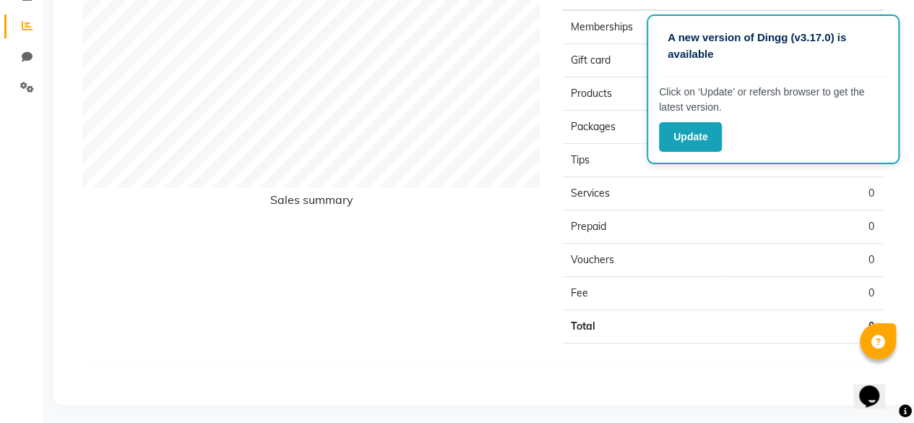
scroll to position [0, 0]
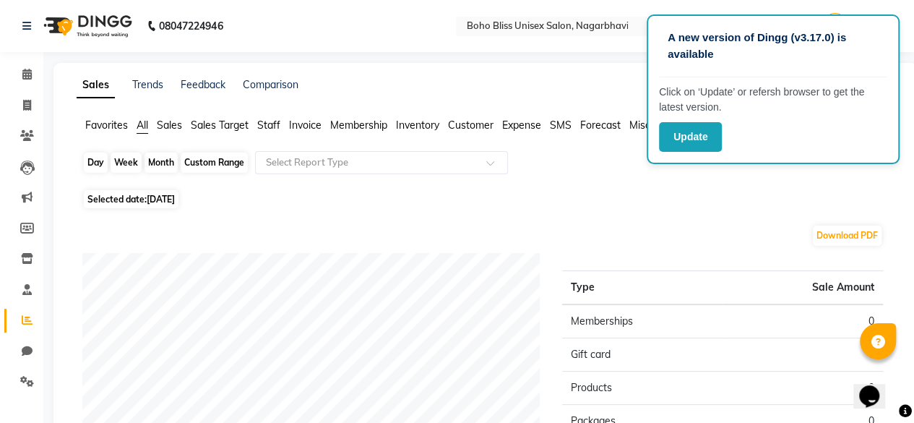
click at [92, 167] on div "Day" at bounding box center [96, 162] width 24 height 20
select select "8"
select select "2025"
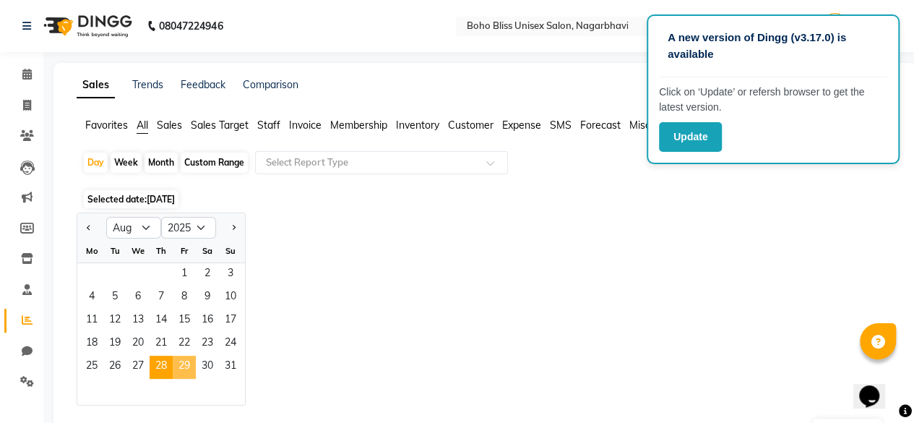
click at [189, 362] on span "29" at bounding box center [184, 367] width 23 height 23
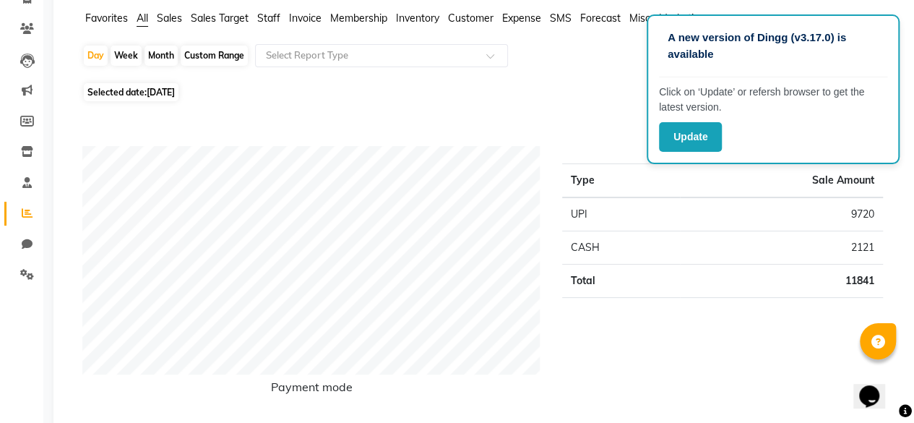
scroll to position [1, 0]
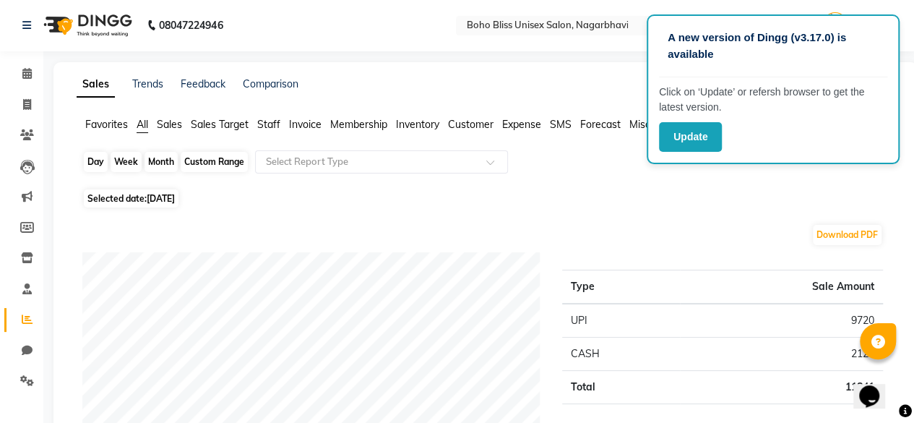
click at [91, 168] on div "Day" at bounding box center [96, 162] width 24 height 20
select select "8"
select select "2025"
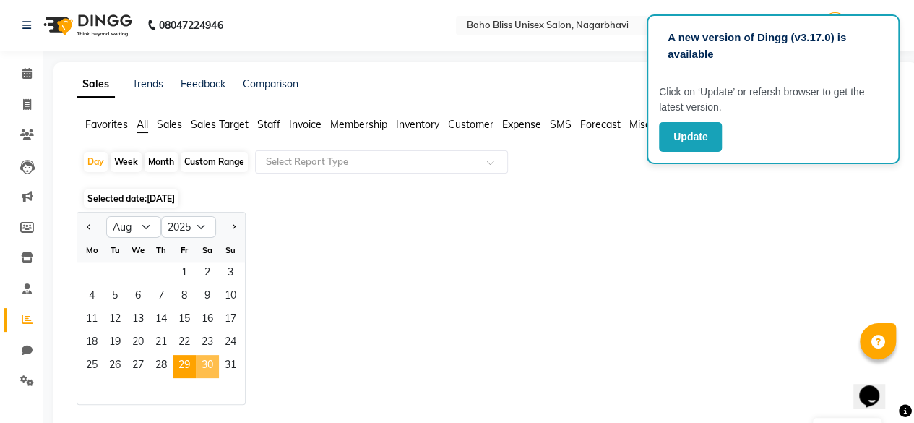
click at [210, 358] on span "30" at bounding box center [207, 366] width 23 height 23
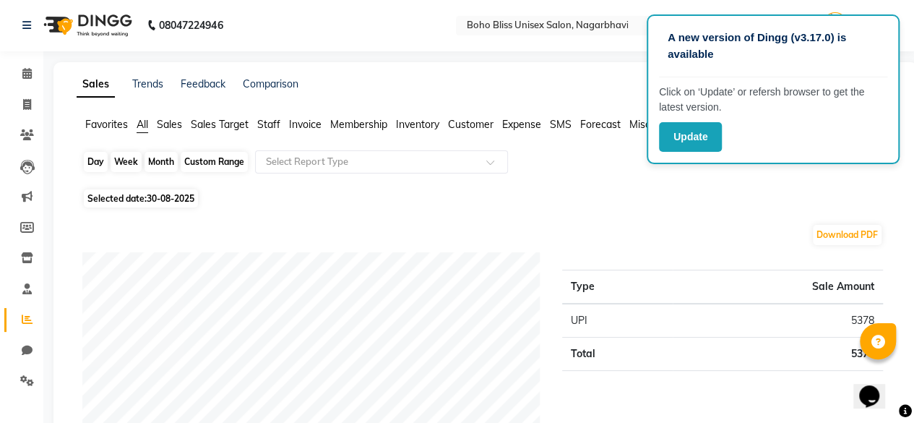
click at [94, 168] on div "Day" at bounding box center [96, 162] width 24 height 20
select select "8"
select select "2025"
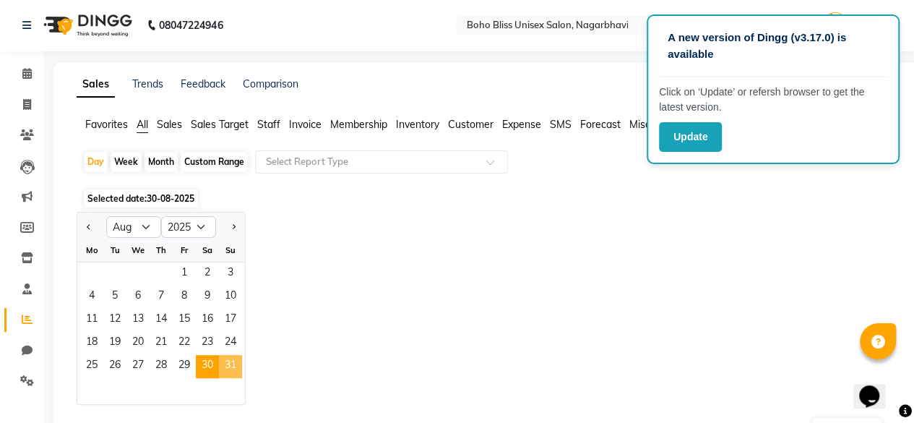
click at [231, 360] on span "31" at bounding box center [230, 366] width 23 height 23
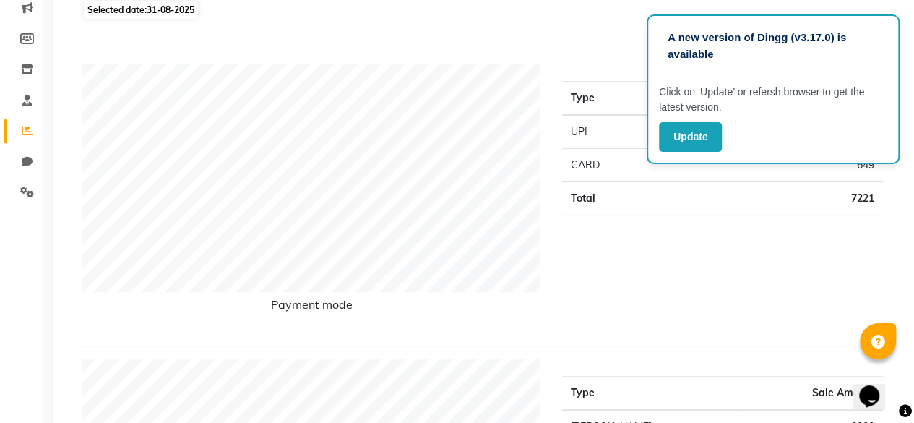
scroll to position [0, 0]
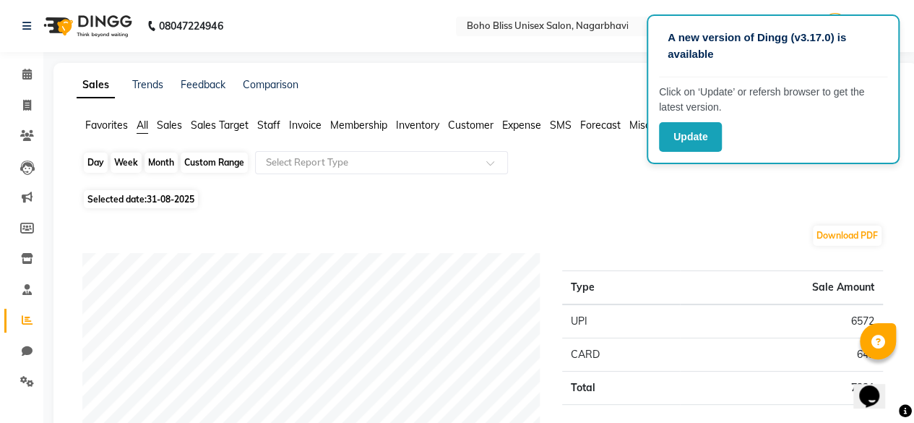
click at [103, 165] on div "Day" at bounding box center [96, 162] width 24 height 20
select select "8"
select select "2025"
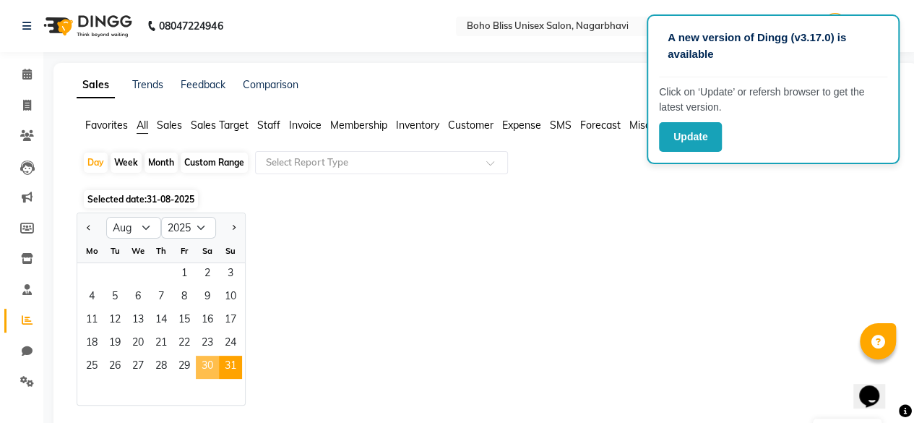
click at [211, 364] on span "30" at bounding box center [207, 367] width 23 height 23
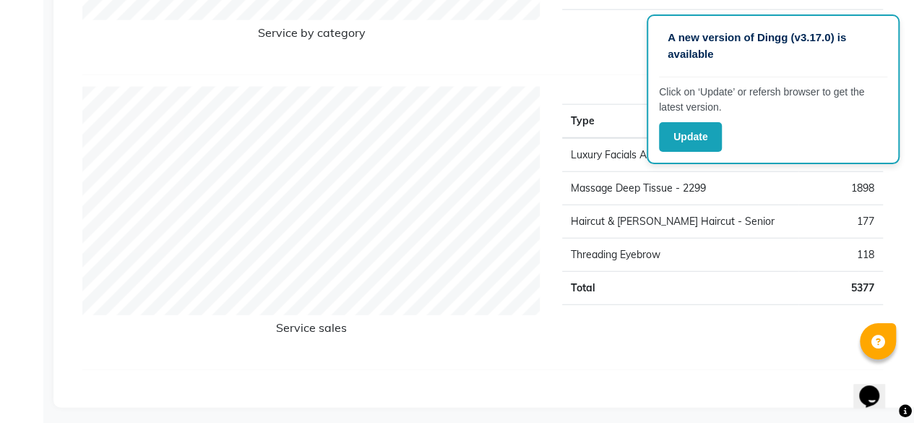
scroll to position [1768, 0]
